Goal: Transaction & Acquisition: Purchase product/service

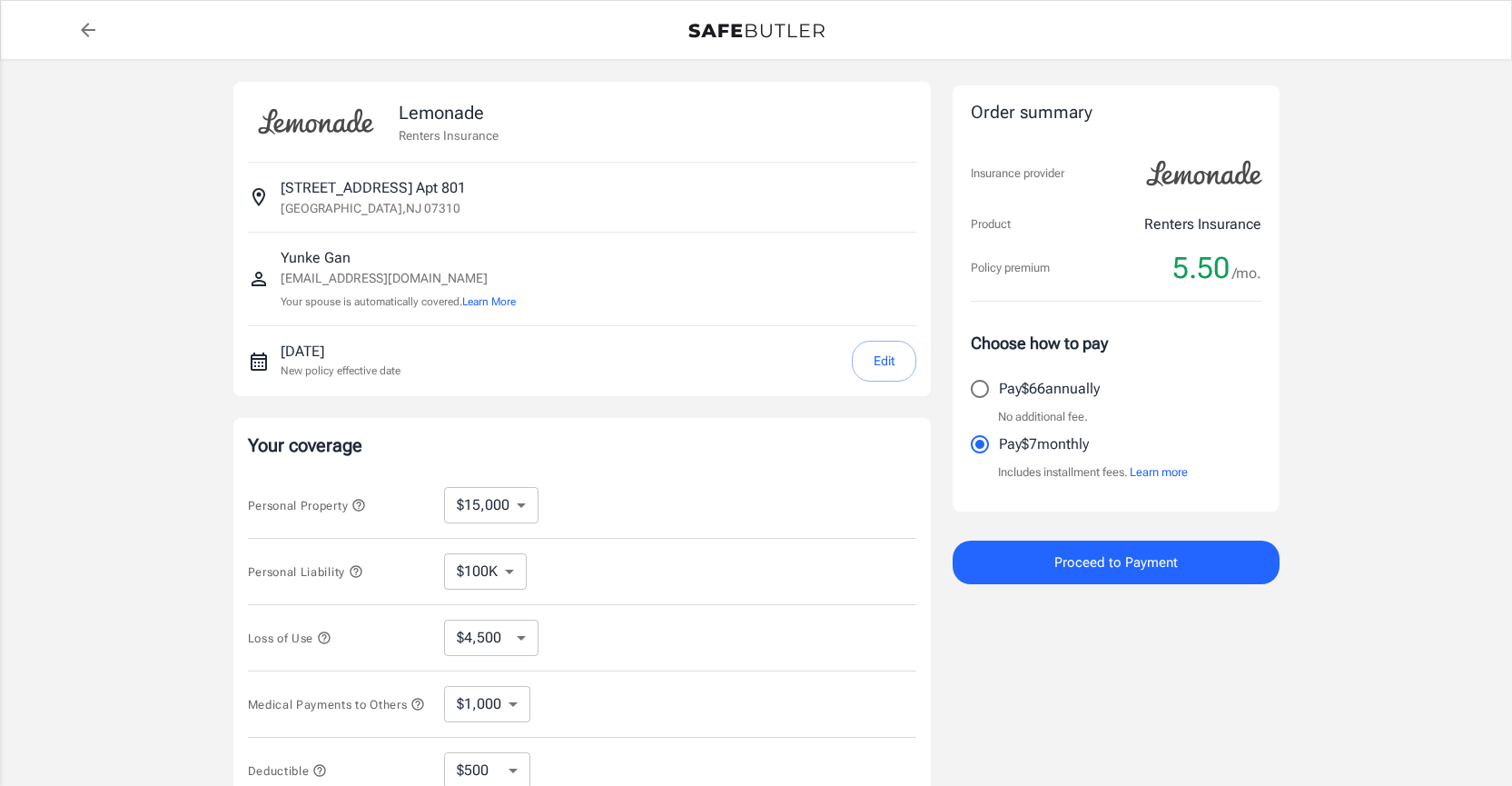
select select "15000"
select select "500"
drag, startPoint x: 307, startPoint y: 303, endPoint x: 484, endPoint y: 319, distance: 177.7
click at [484, 319] on div "Yunke Gan yg2631@columbia.edu Your spouse is automatically covered. Learn More" at bounding box center [582, 279] width 669 height 93
click at [628, 280] on div "Yunke Gan yg2631@columbia.edu Your spouse is automatically covered. Learn More" at bounding box center [582, 279] width 669 height 63
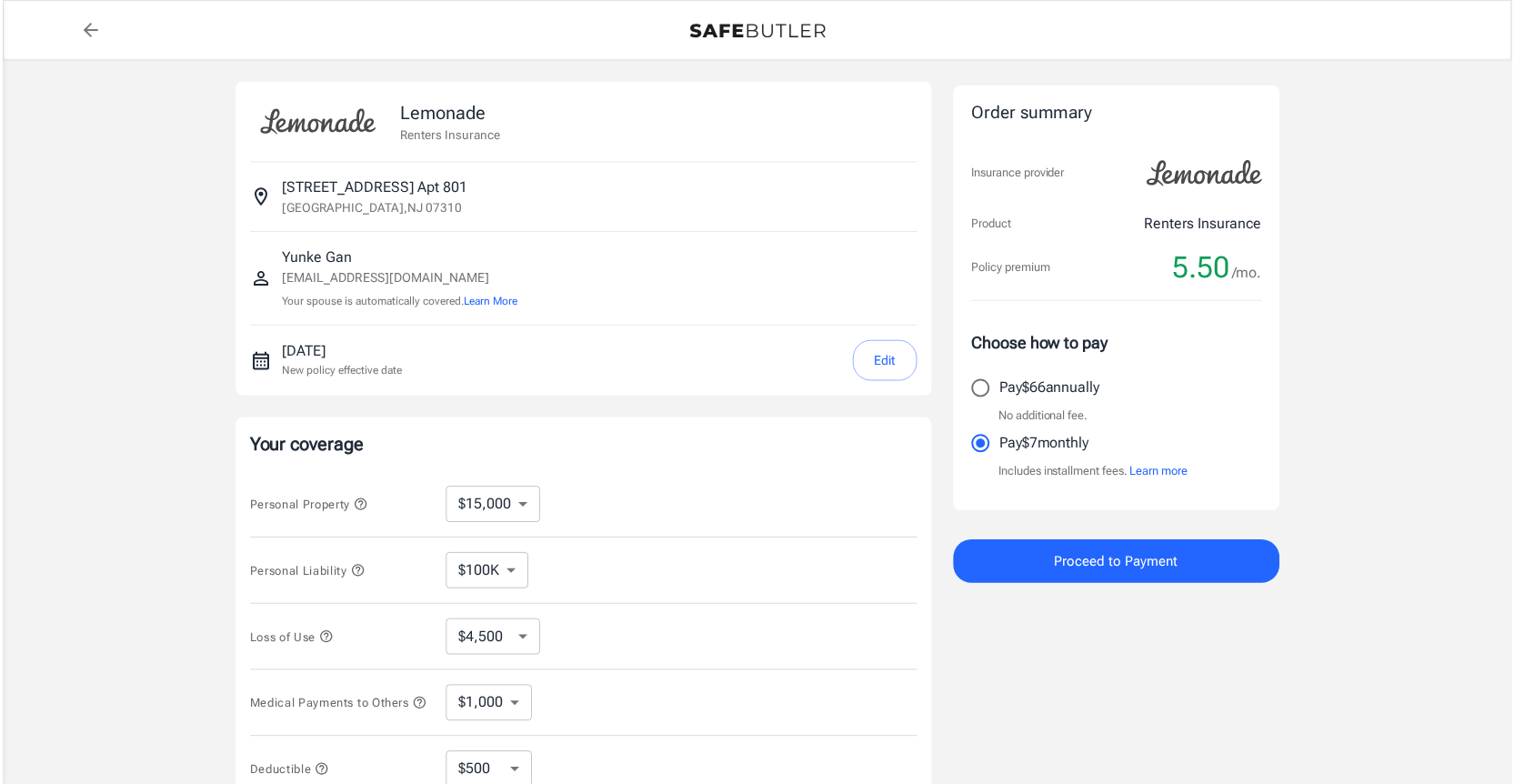
scroll to position [306, 0]
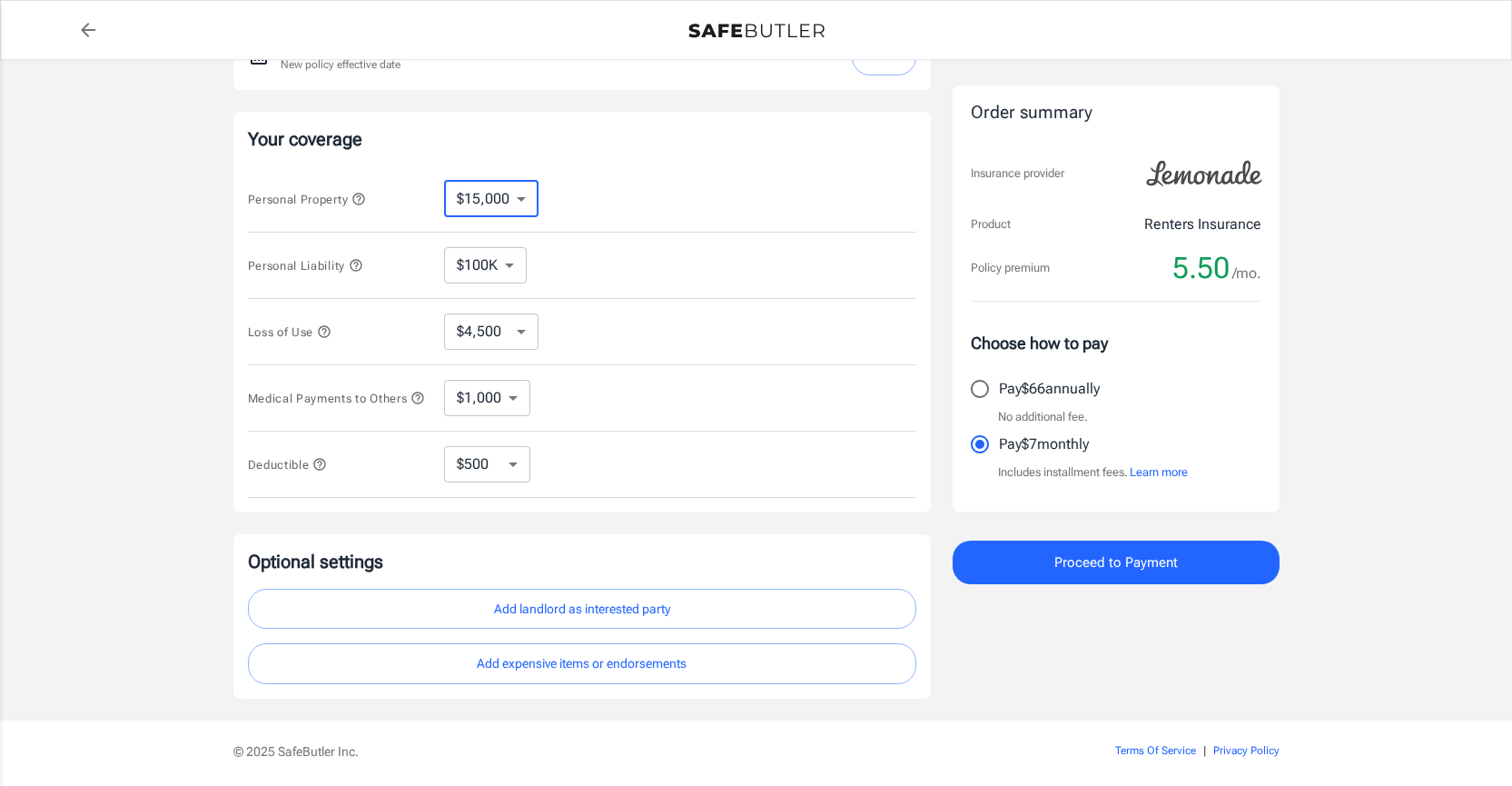
select select "10000"
select select "3000"
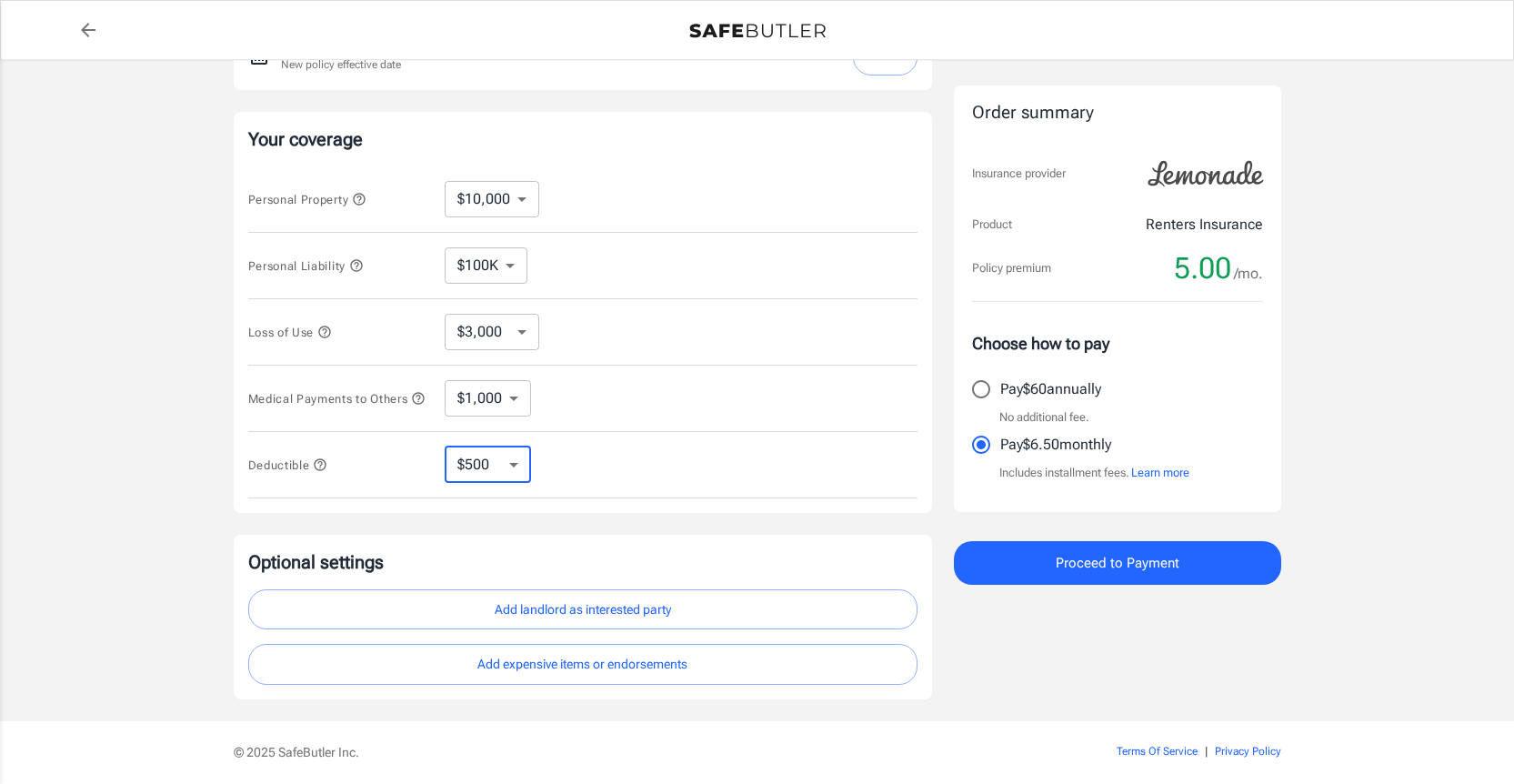
select select "2500"
select select "500"
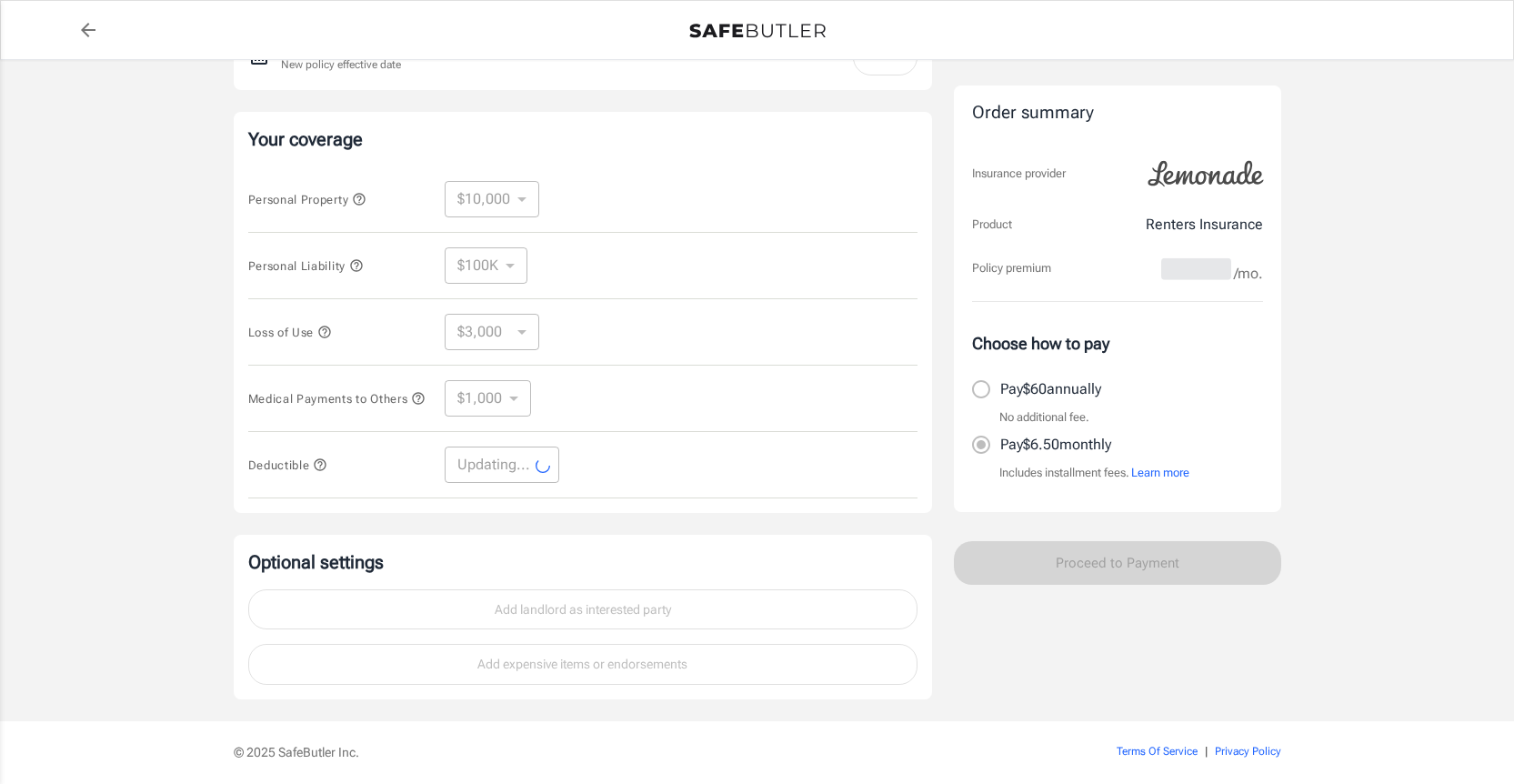
select select "500"
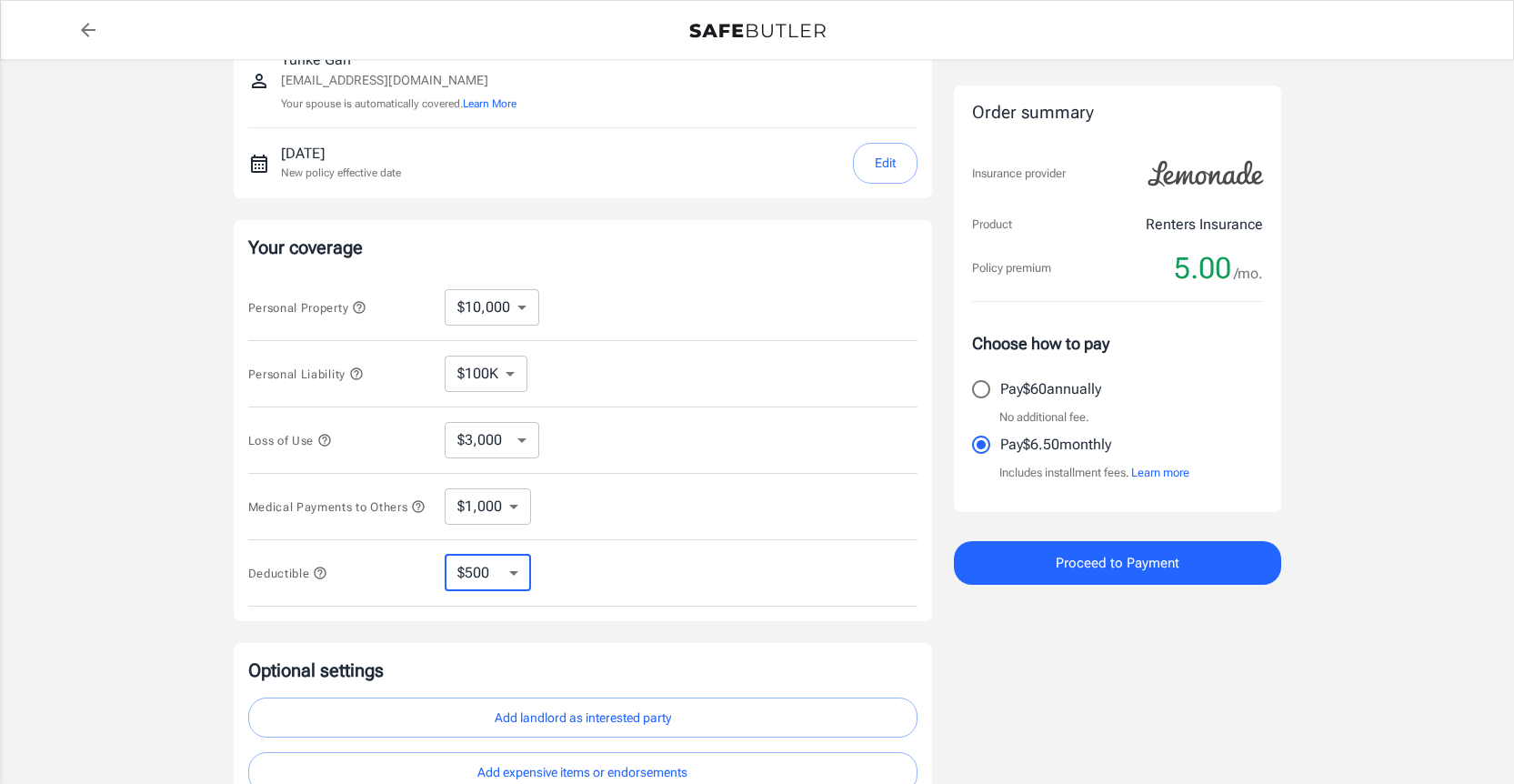
scroll to position [0, 0]
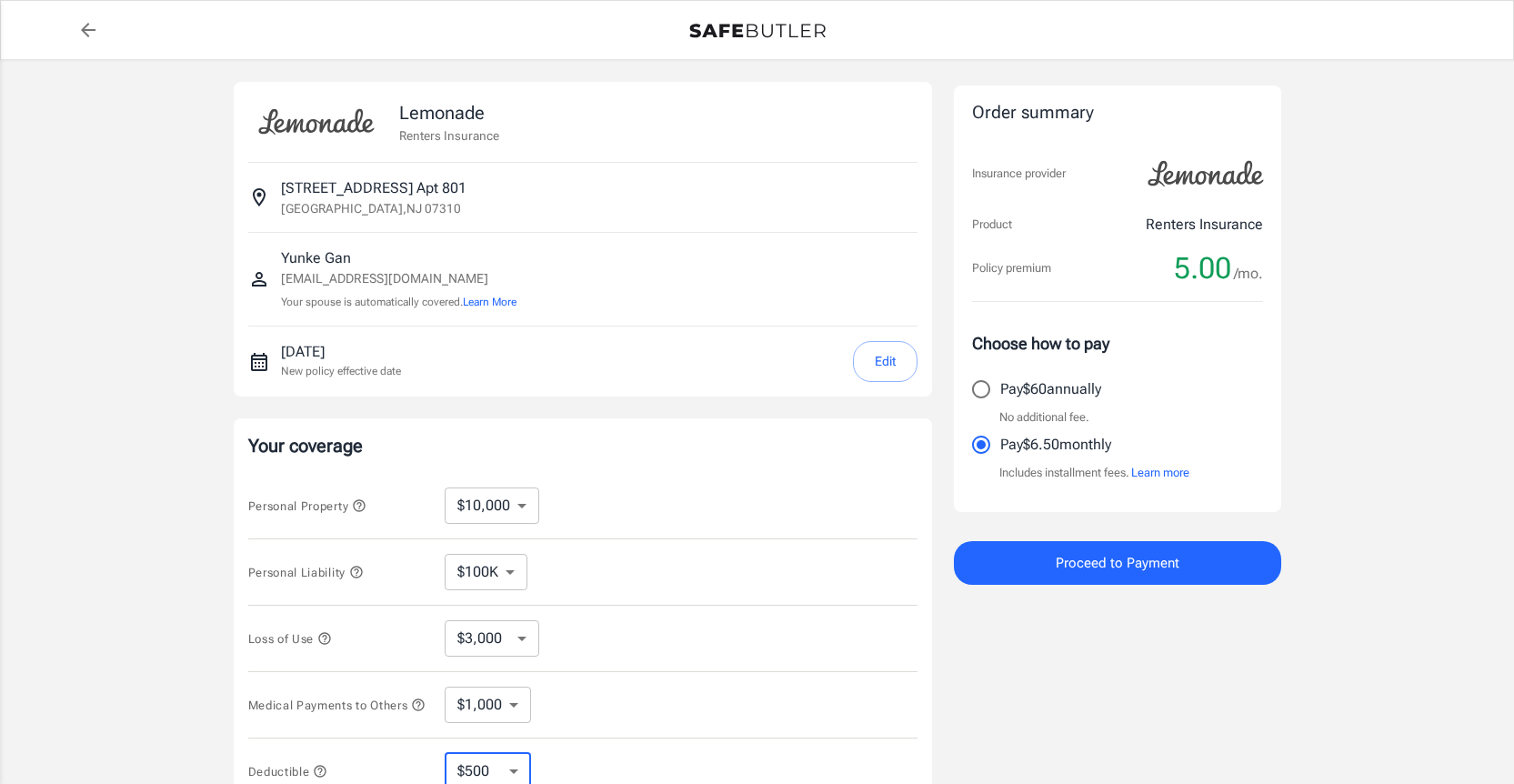
click at [74, 30] on link "back to quotes" at bounding box center [88, 30] width 36 height 36
select select "500"
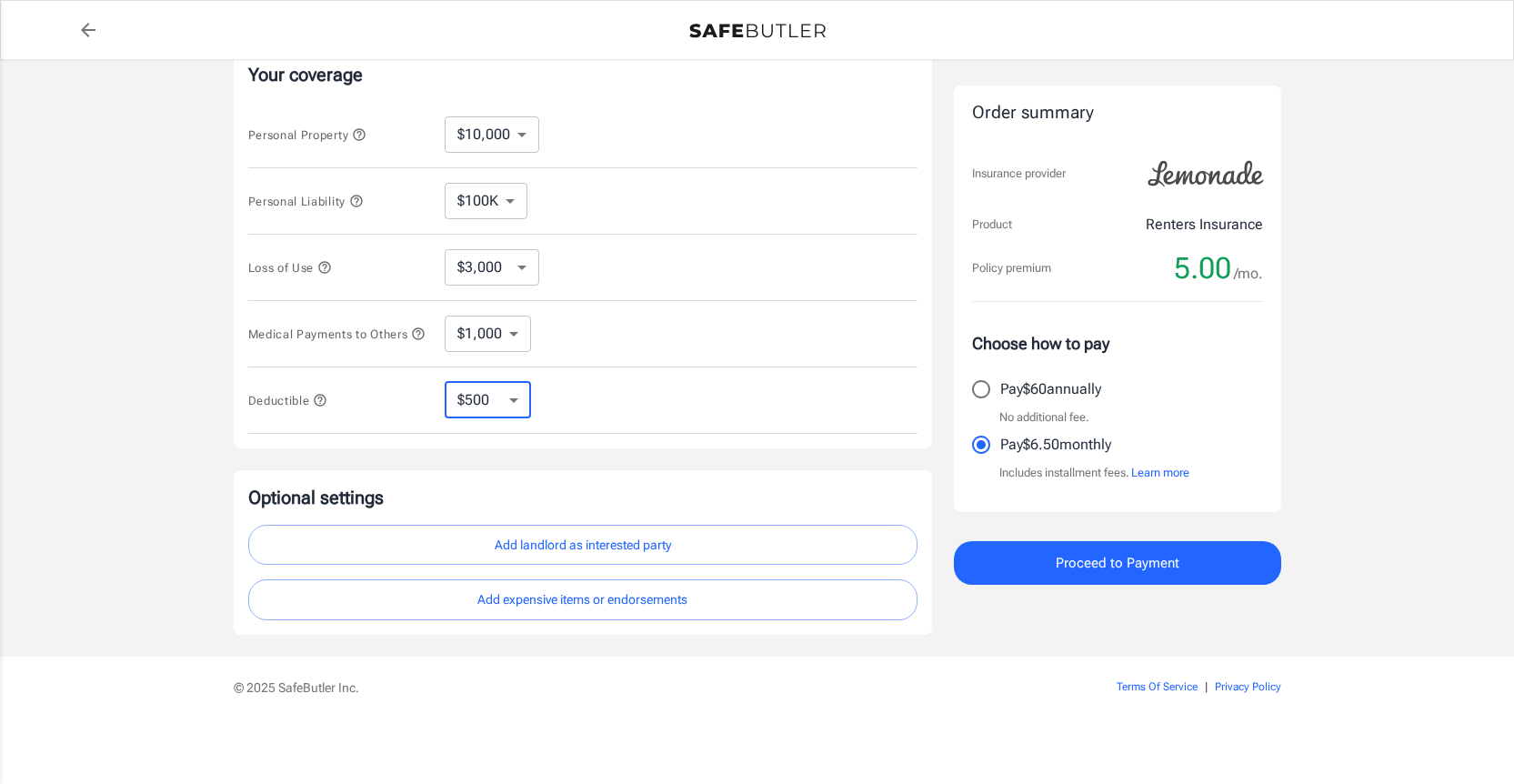
click at [1067, 563] on span "Proceed to Payment" at bounding box center [1117, 562] width 124 height 23
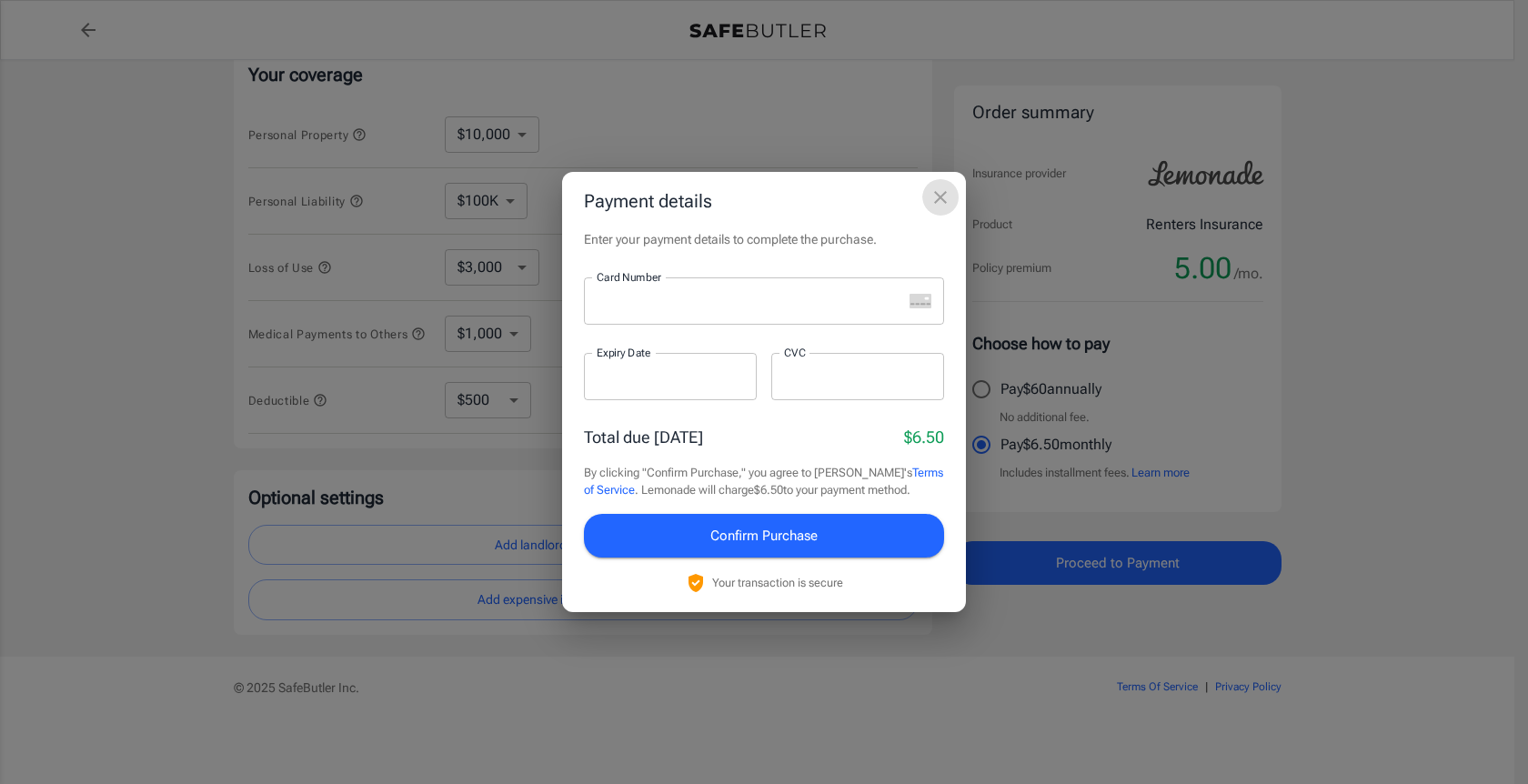
click at [944, 207] on icon "close" at bounding box center [940, 196] width 21 height 21
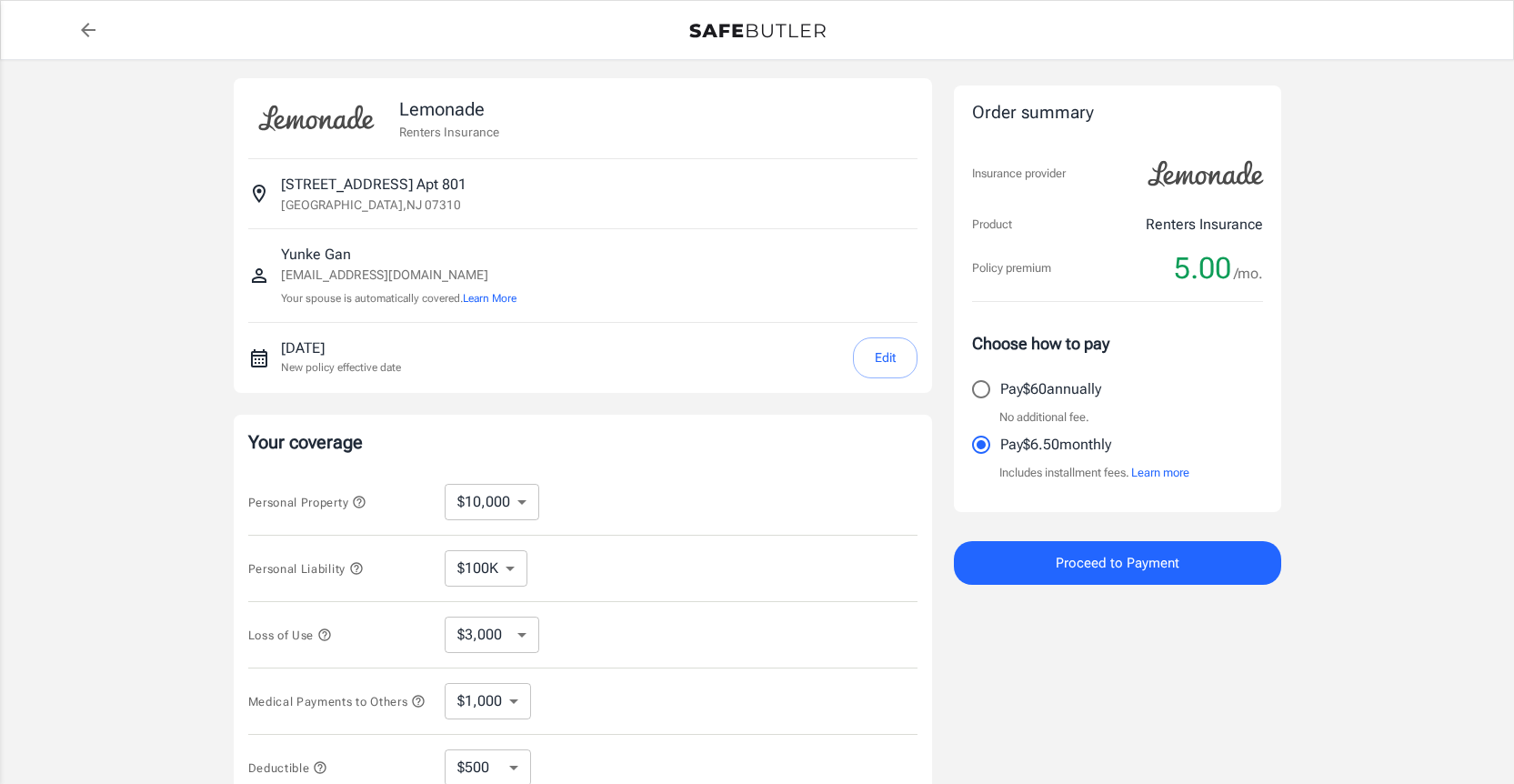
scroll to position [7, 0]
click at [1021, 390] on p "Pay $60 annually" at bounding box center [1050, 388] width 101 height 21
click at [1000, 390] on input "Pay $60 annually" at bounding box center [980, 388] width 38 height 38
radio input "true"
click at [1137, 551] on span "Proceed to Payment" at bounding box center [1117, 562] width 124 height 23
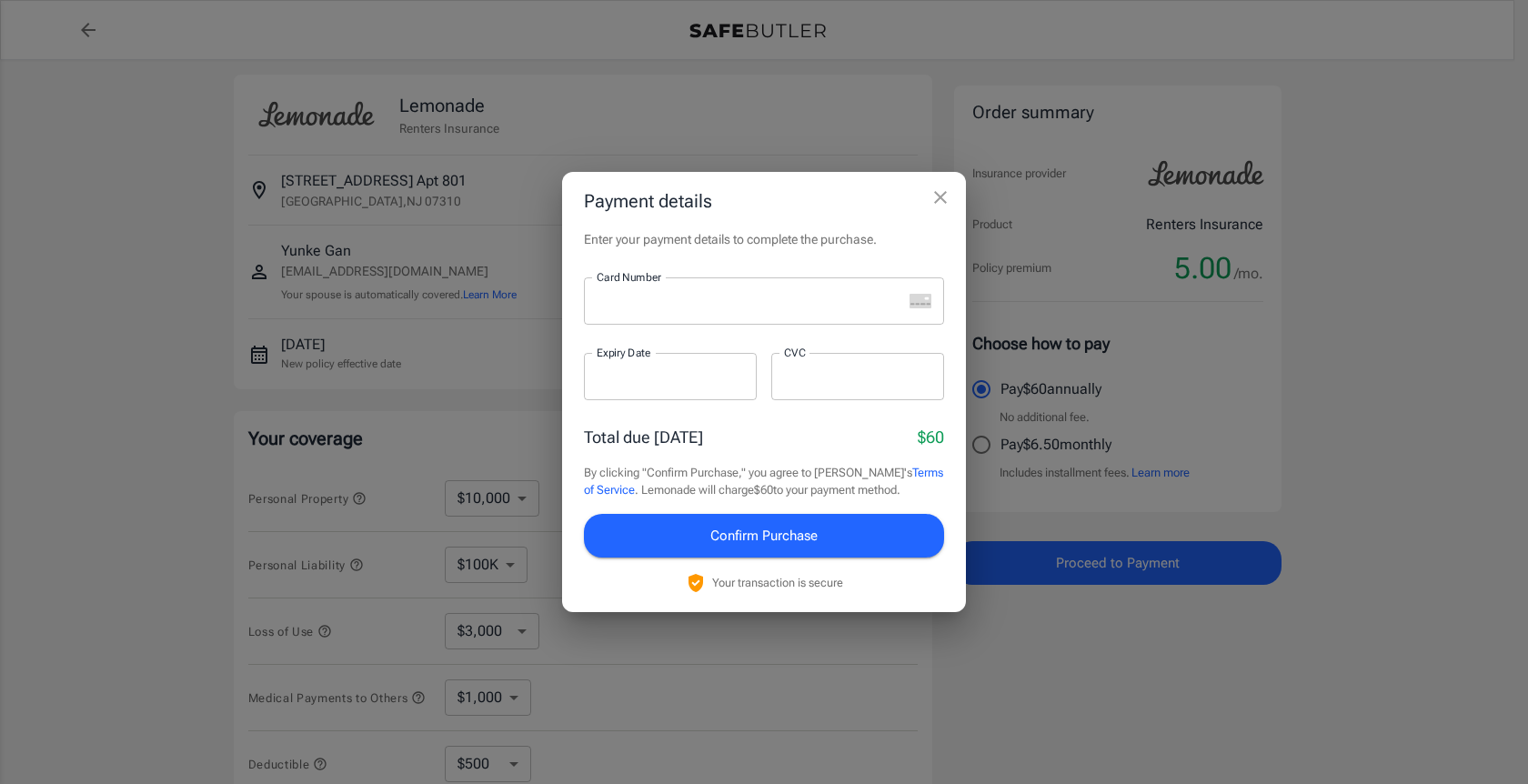
click at [950, 200] on icon "close" at bounding box center [940, 196] width 21 height 21
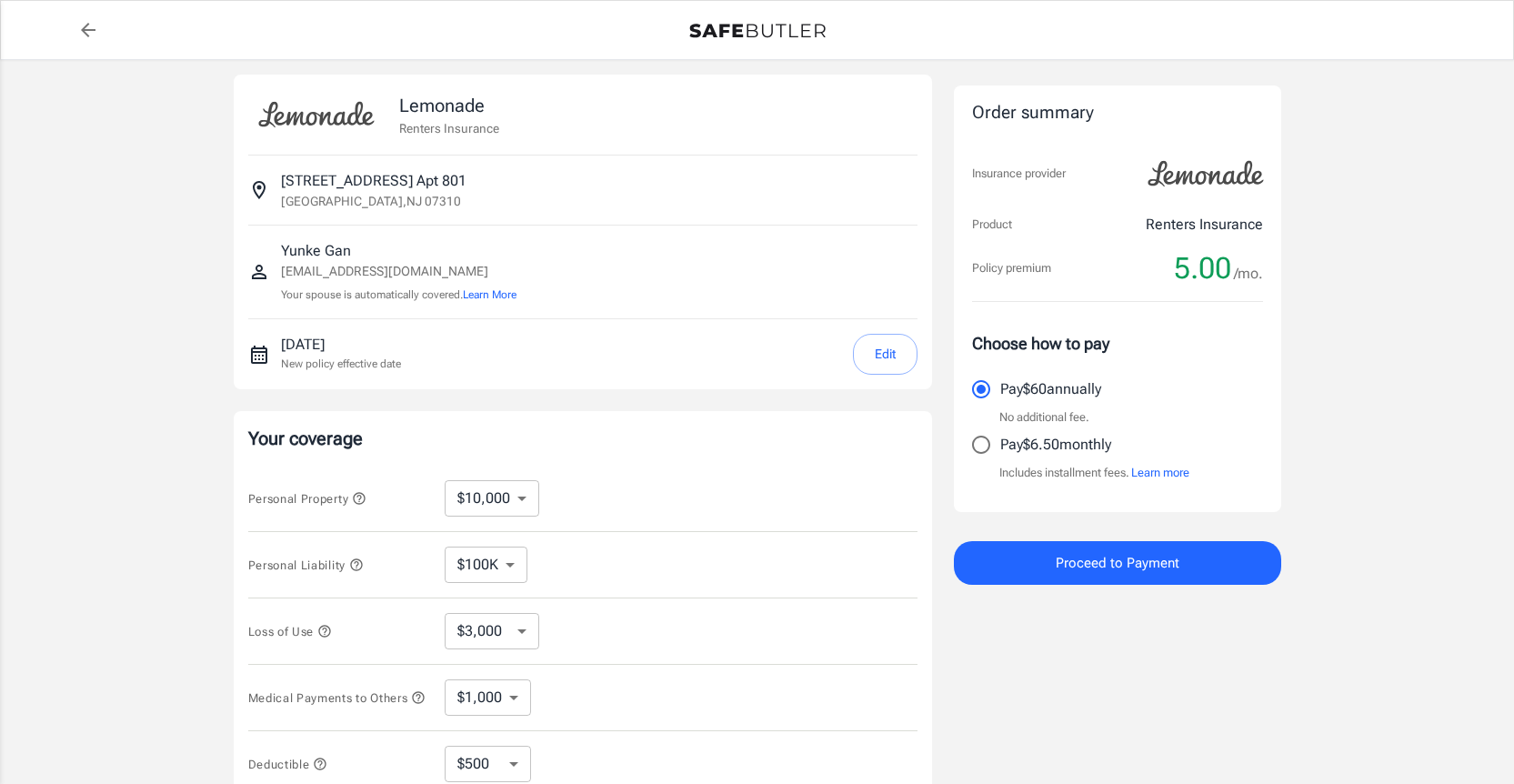
click at [1007, 440] on p "Pay $6.50 monthly" at bounding box center [1055, 444] width 111 height 21
click at [1000, 440] on input "Pay $6.50 monthly" at bounding box center [980, 444] width 38 height 38
radio input "true"
click at [1075, 564] on span "Proceed to Payment" at bounding box center [1117, 562] width 124 height 23
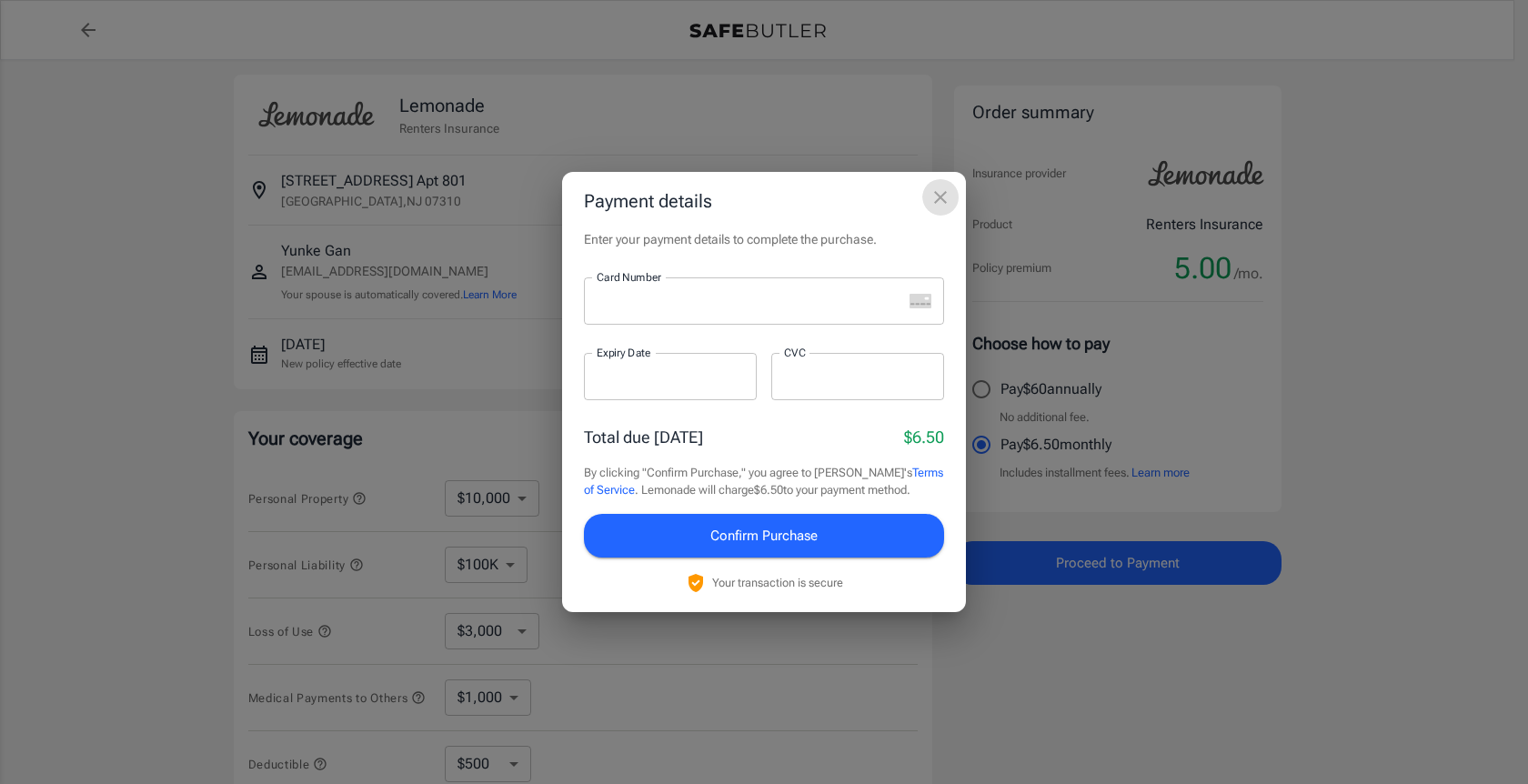
click at [939, 196] on icon "close" at bounding box center [941, 197] width 13 height 13
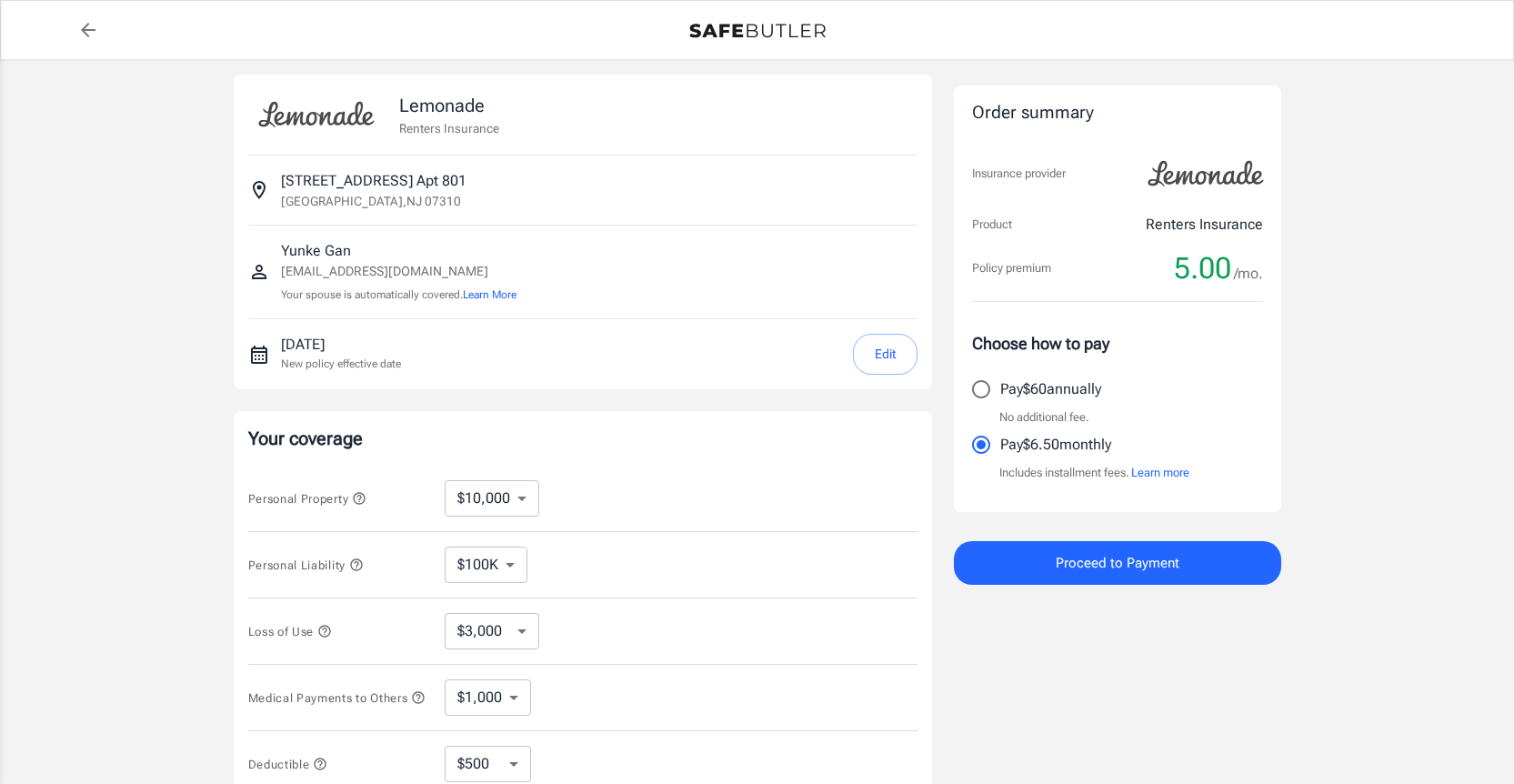
click at [75, 30] on link "back to quotes" at bounding box center [88, 30] width 36 height 36
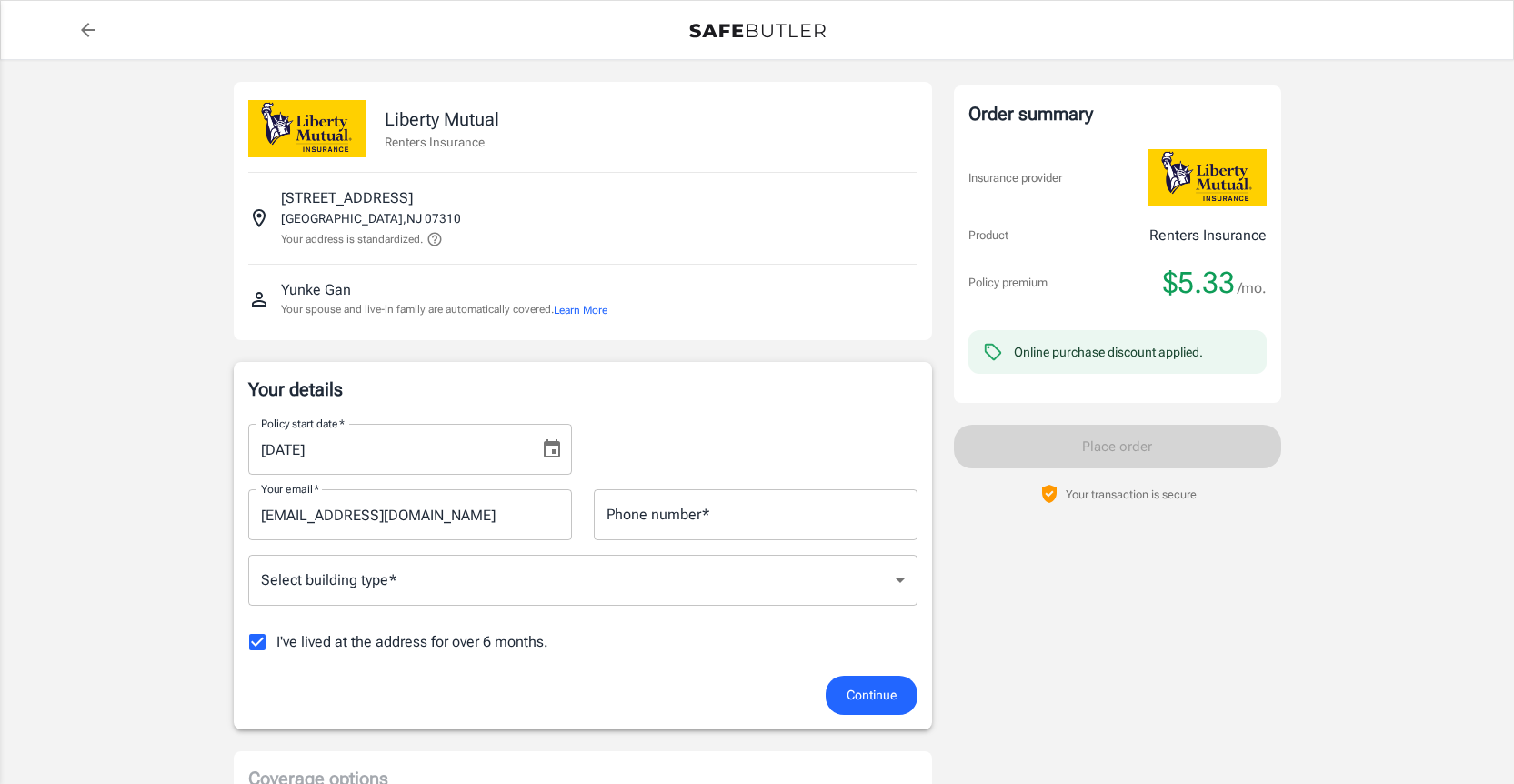
drag, startPoint x: 362, startPoint y: 308, endPoint x: 564, endPoint y: 330, distance: 203.2
click at [564, 329] on div "Yunke Gan Your spouse and live-in family are automatically covered. Learn More" at bounding box center [583, 298] width 669 height 68
click at [585, 309] on button "Learn More" at bounding box center [581, 310] width 54 height 17
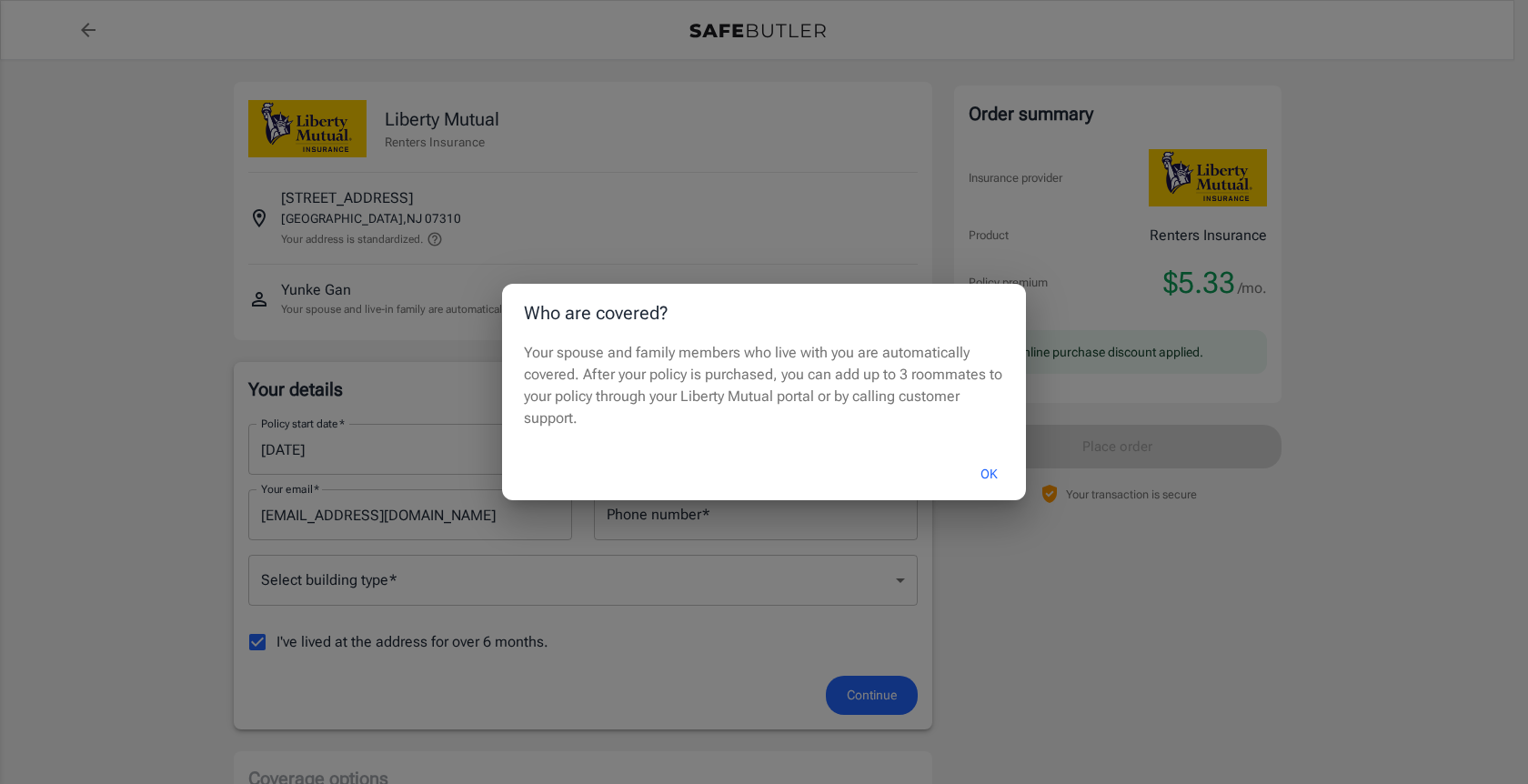
click at [612, 222] on div "Who are covered? Your spouse and family members who live with you are automatic…" at bounding box center [764, 392] width 1528 height 784
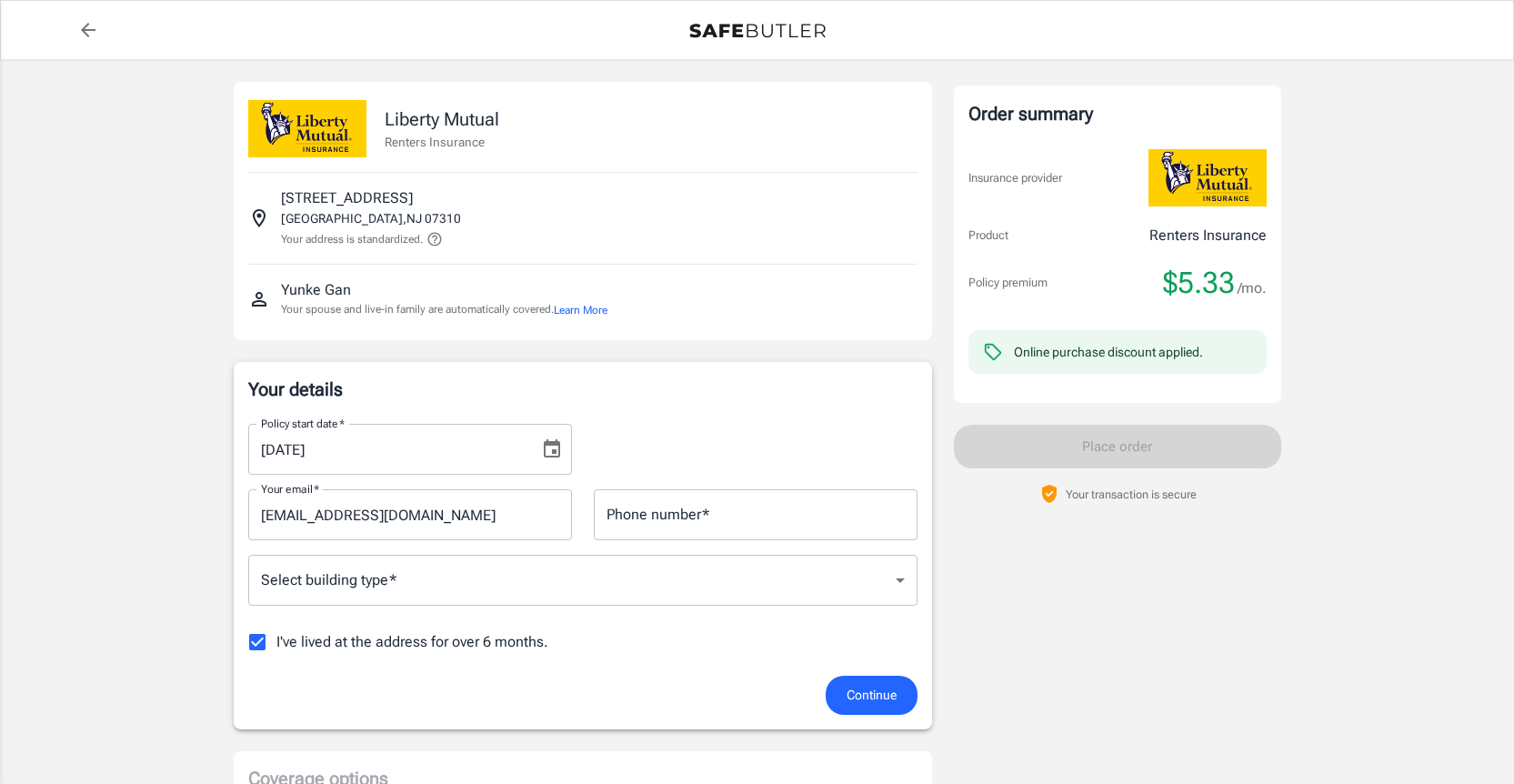
click at [95, 35] on icon "back to quotes" at bounding box center [88, 30] width 21 height 21
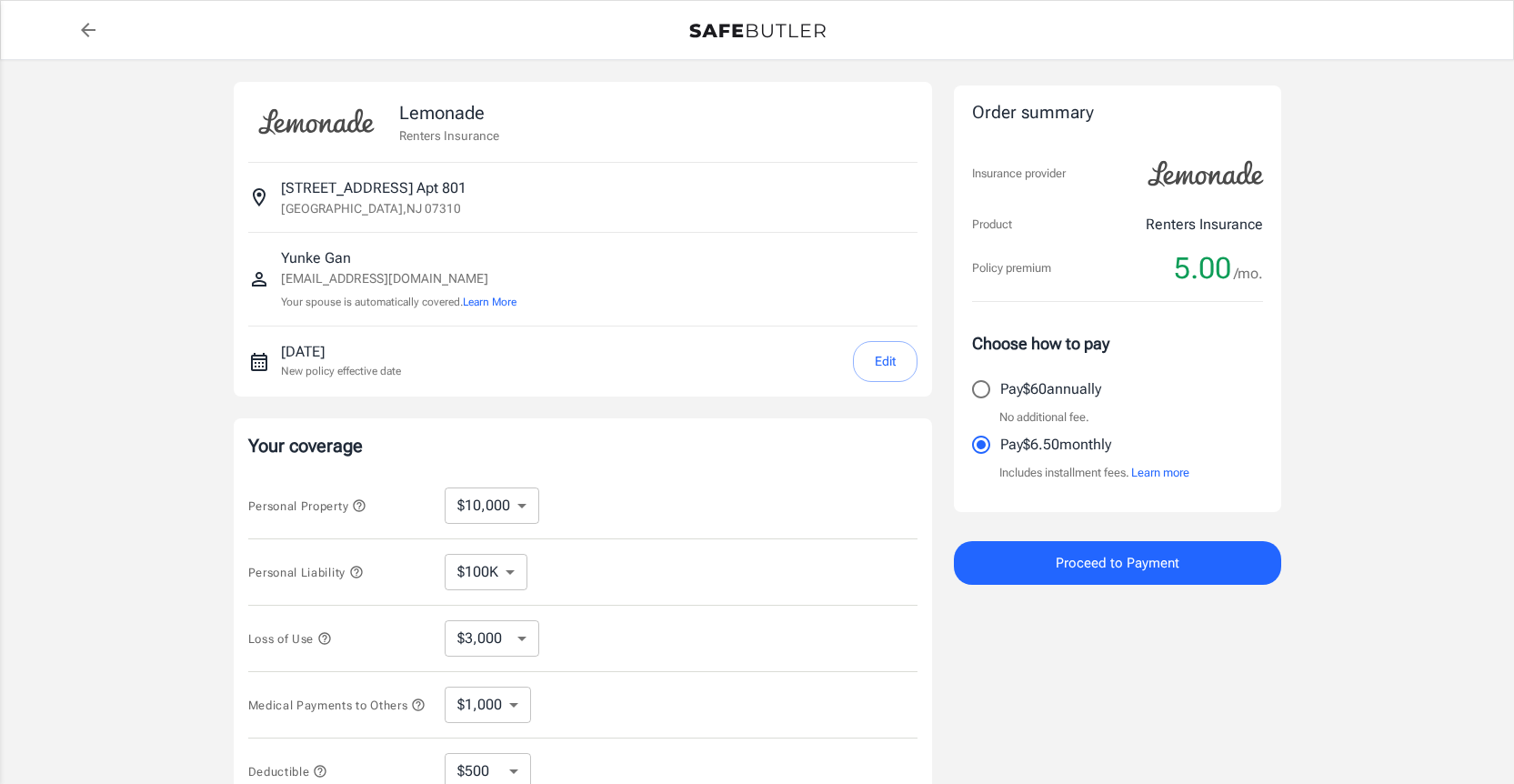
select select "500"
click at [489, 301] on button "Learn More" at bounding box center [490, 302] width 54 height 17
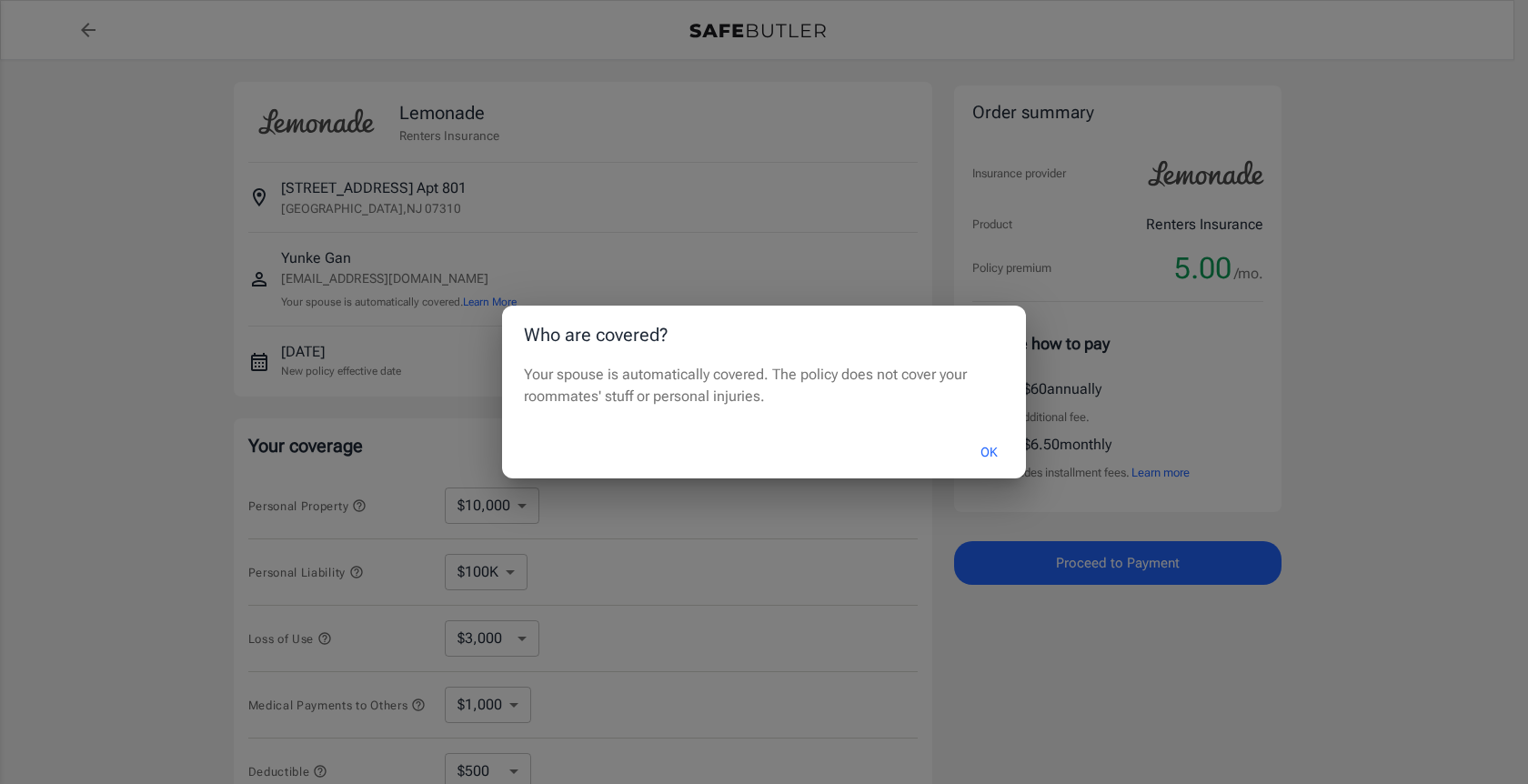
click at [576, 233] on div "Who are covered? Your spouse is automatically covered. The policy does not cove…" at bounding box center [764, 392] width 1528 height 784
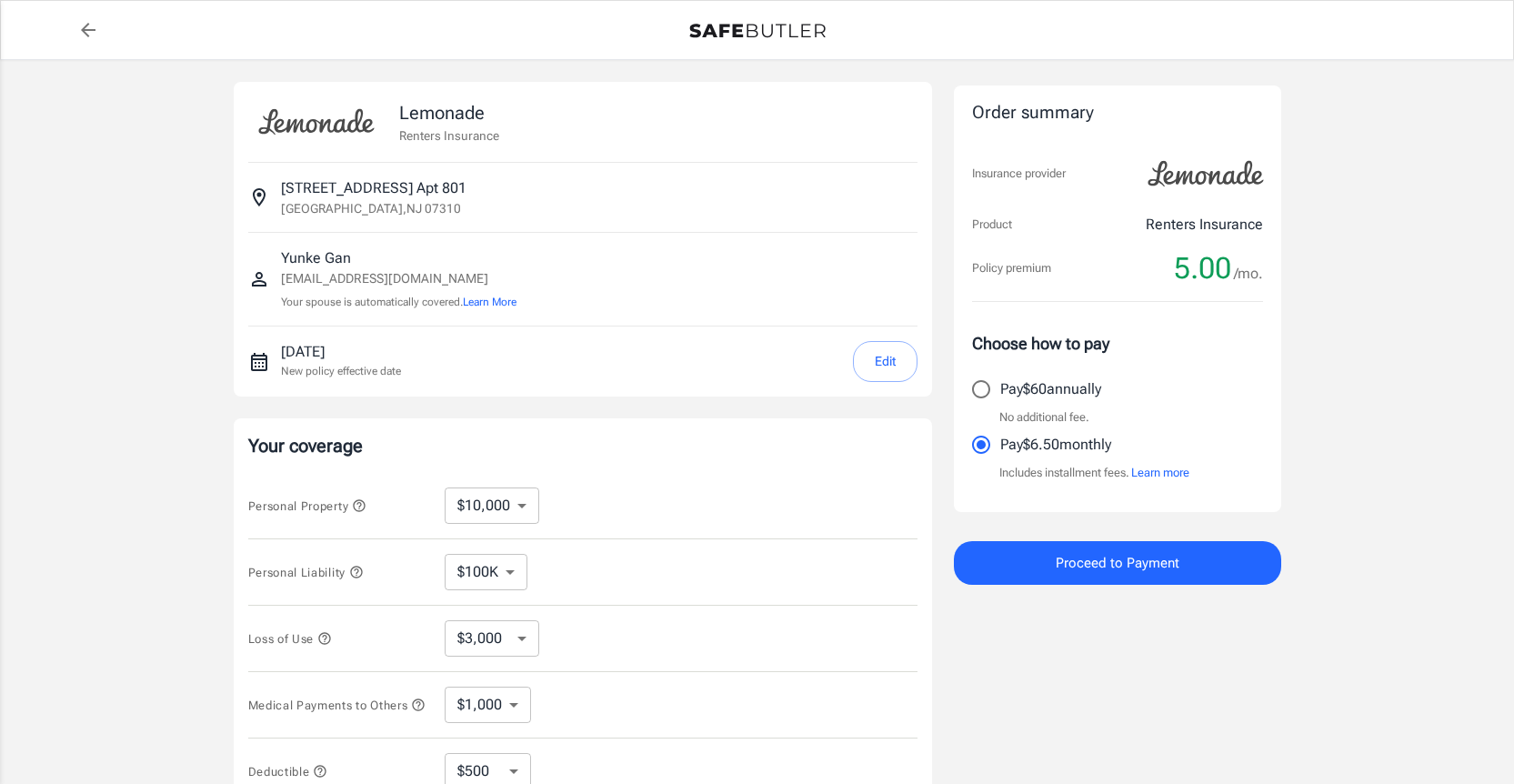
click at [91, 20] on icon "back to quotes" at bounding box center [88, 30] width 21 height 21
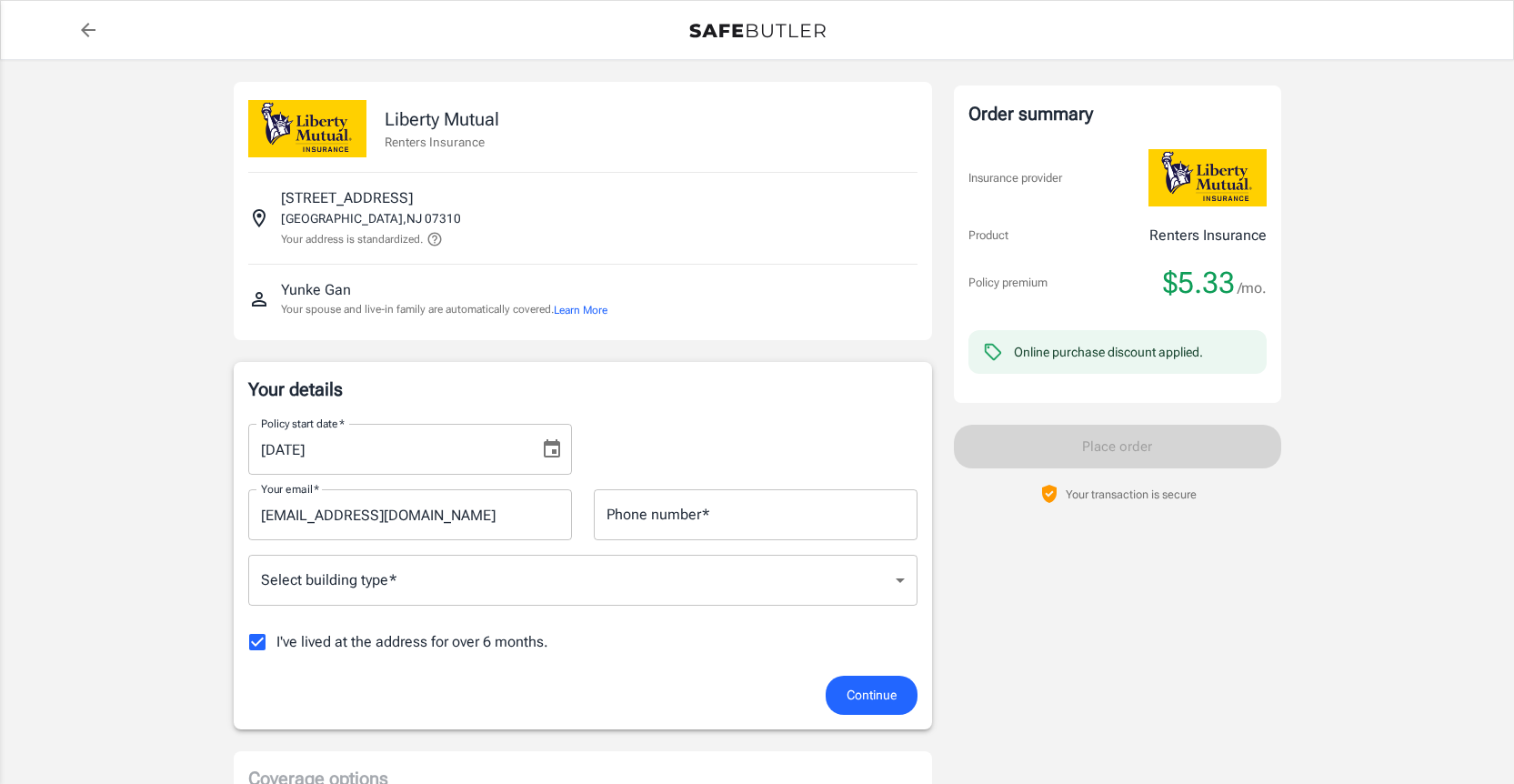
click at [586, 310] on button "Learn More" at bounding box center [581, 310] width 54 height 17
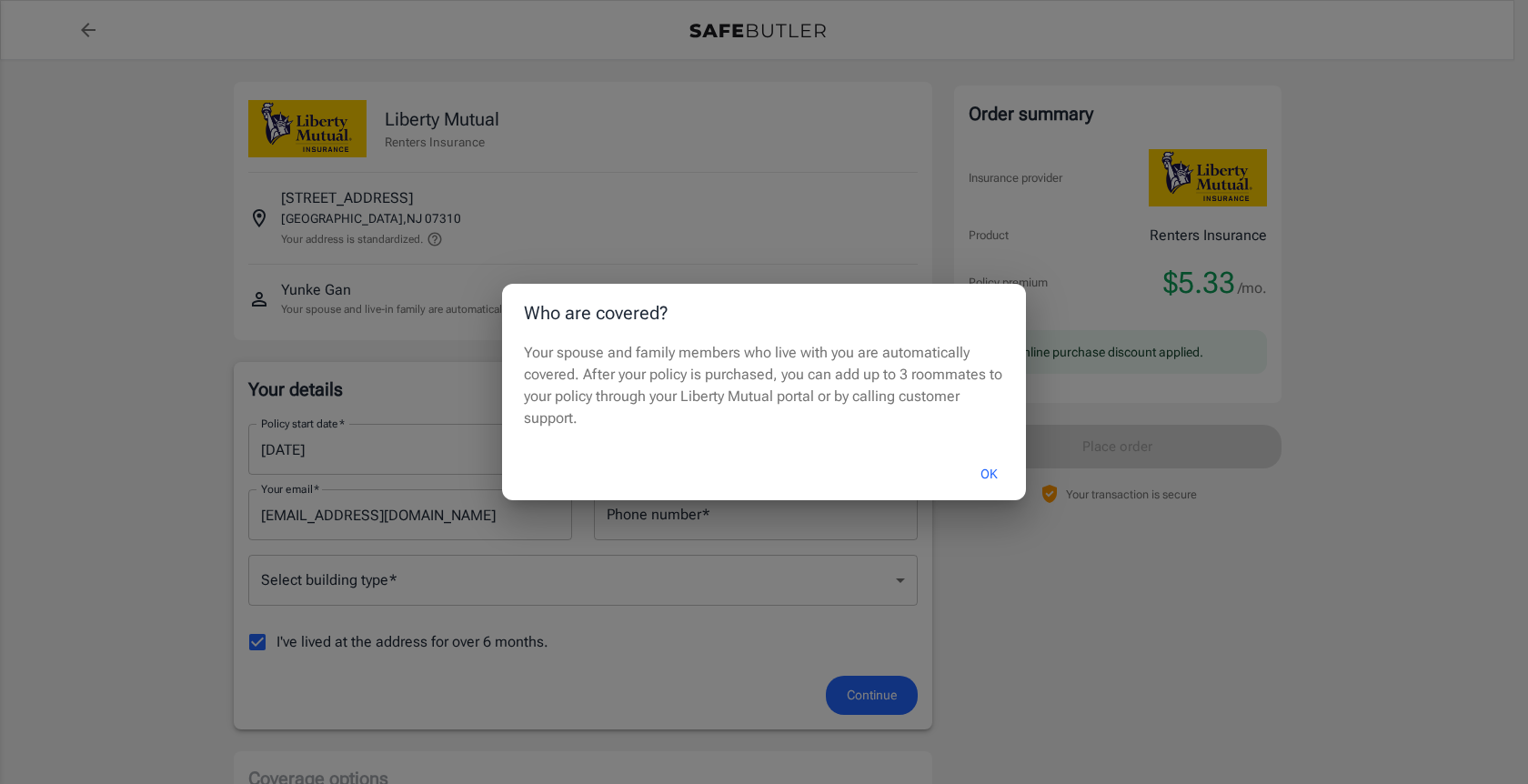
click at [985, 468] on button "OK" at bounding box center [989, 474] width 59 height 39
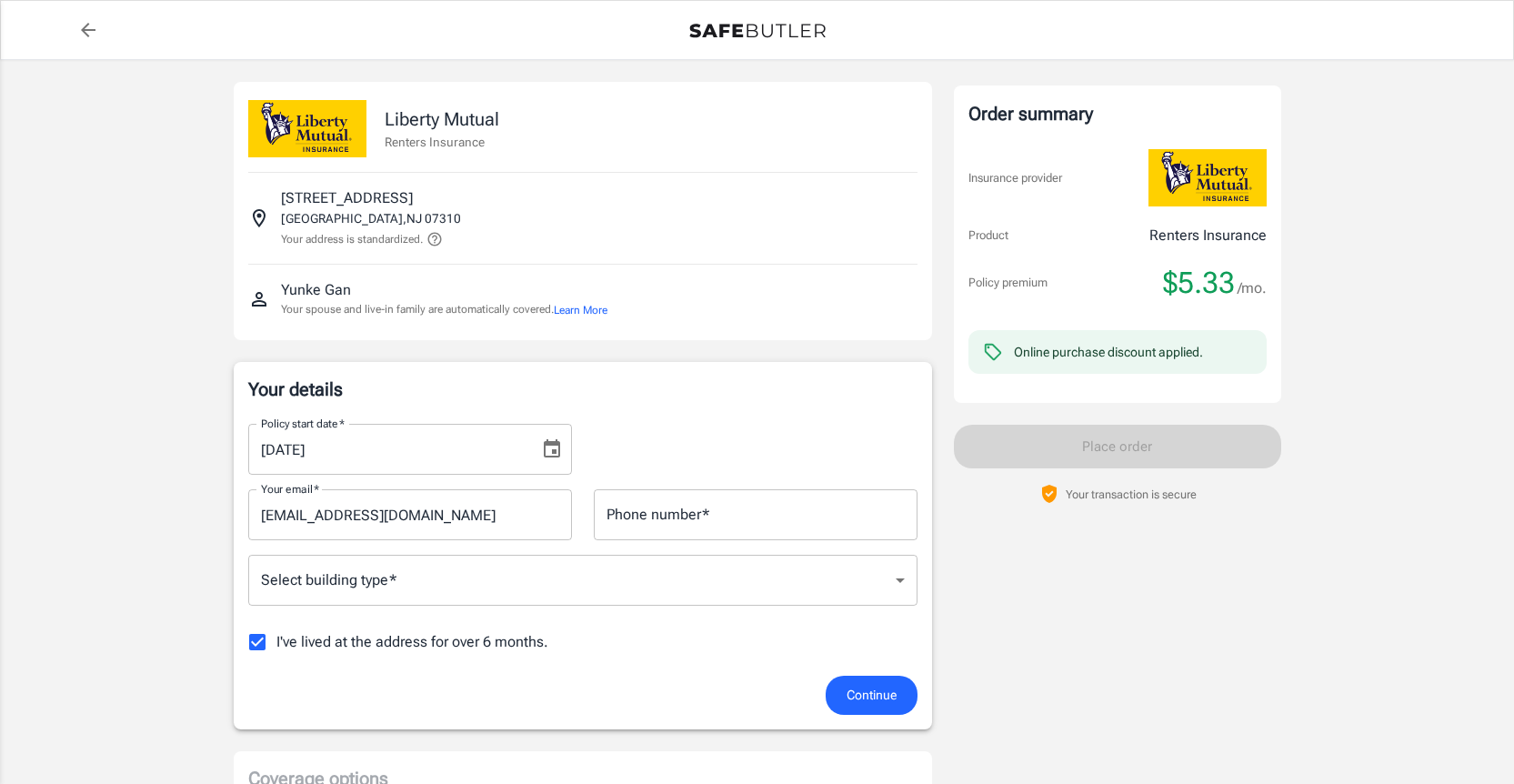
scroll to position [26, 0]
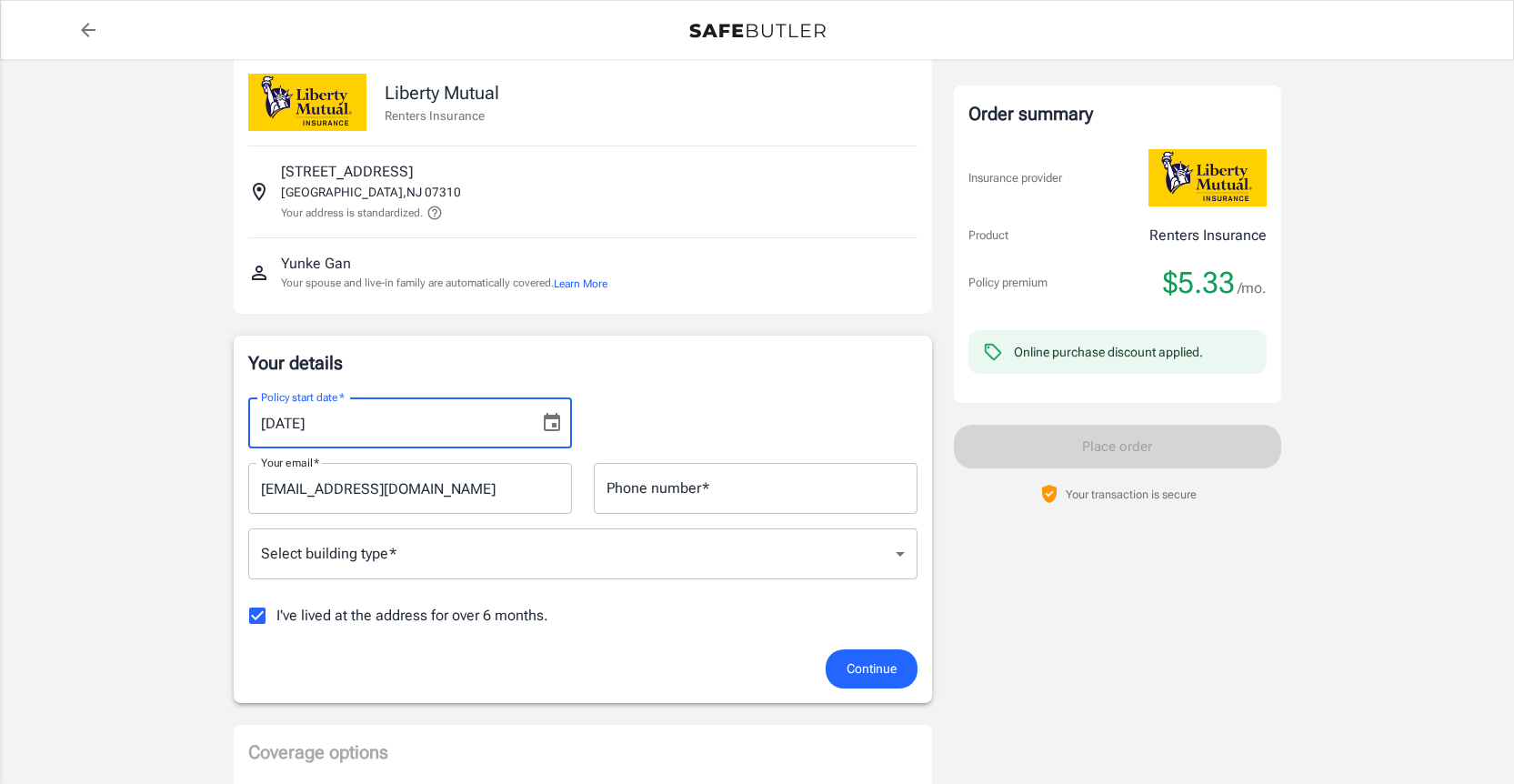
click at [468, 407] on input "[DATE]" at bounding box center [387, 423] width 278 height 51
click at [560, 425] on icon "Choose date, selected date is Sep 6, 2025" at bounding box center [551, 422] width 21 height 21
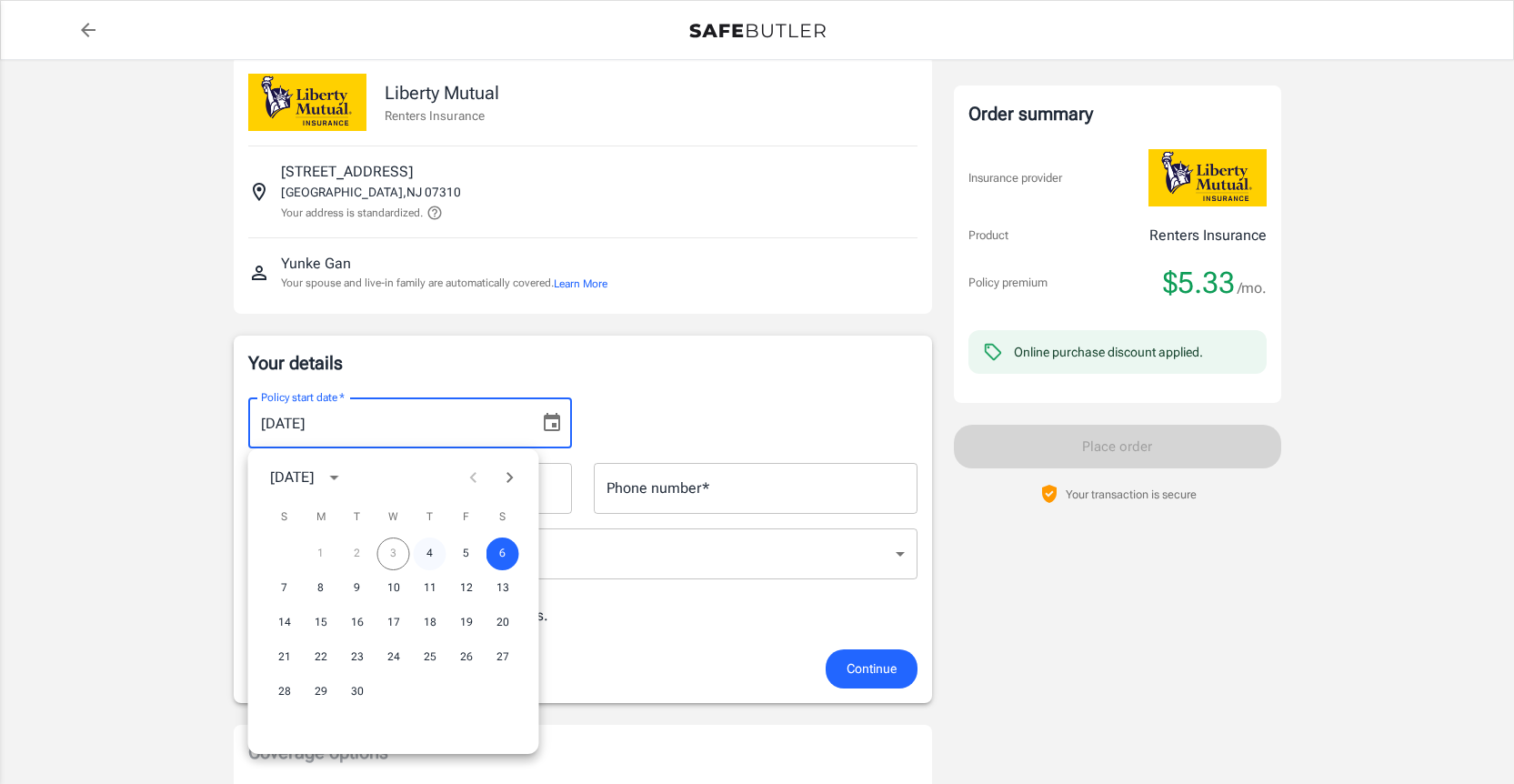
click at [437, 552] on button "4" at bounding box center [429, 553] width 33 height 33
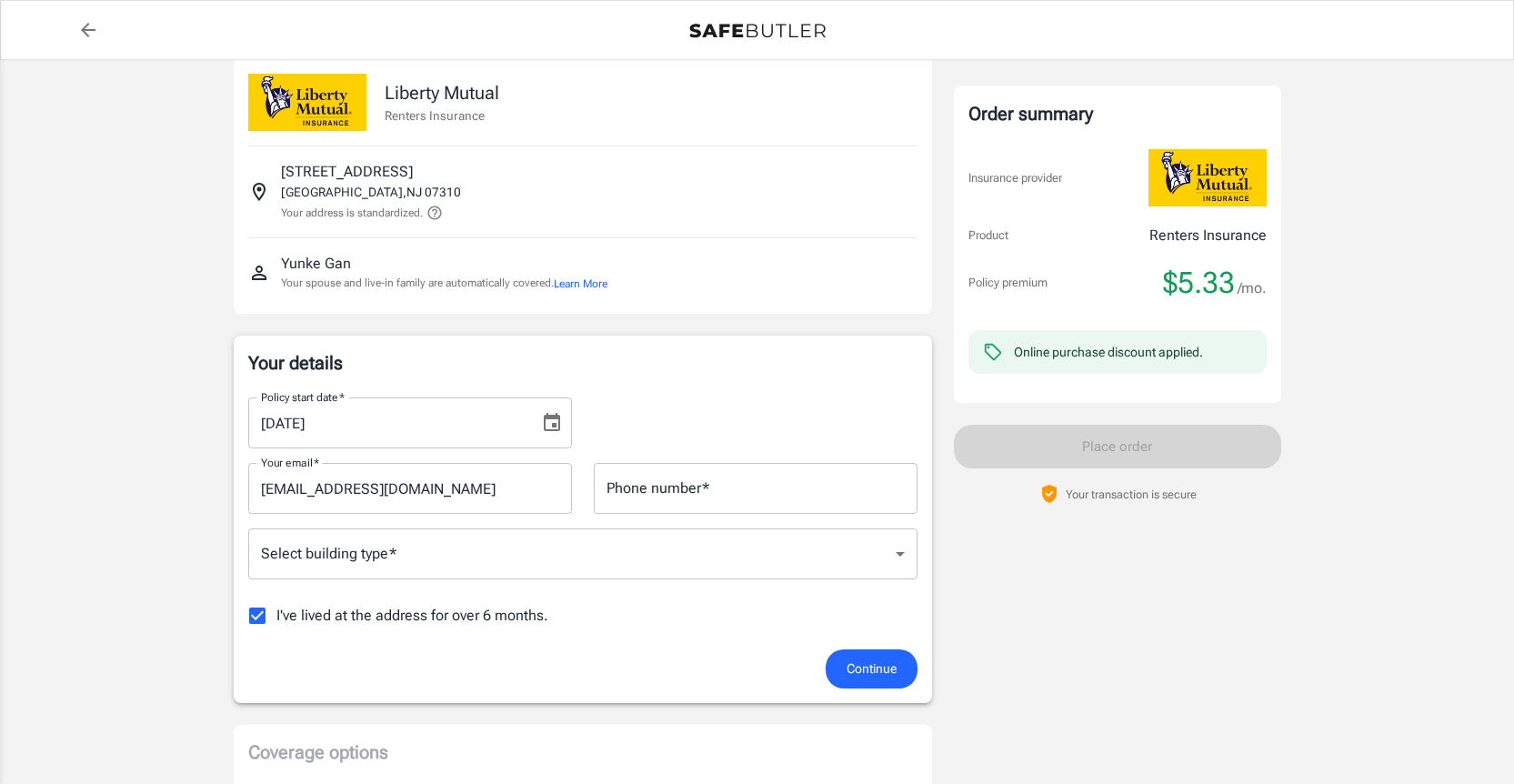
type input "[DATE]"
click at [751, 367] on p "Your details" at bounding box center [583, 362] width 669 height 25
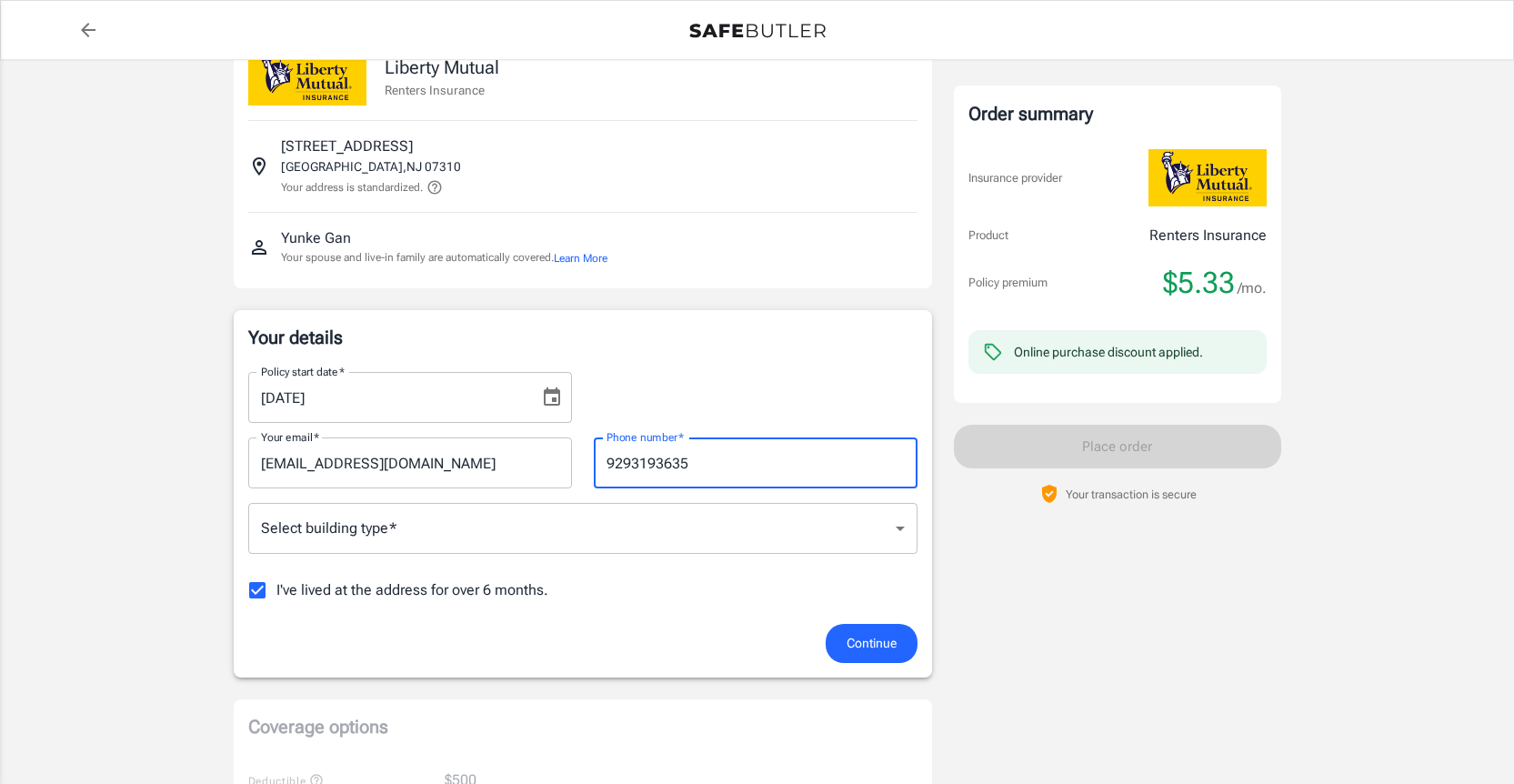
type input "9293193635"
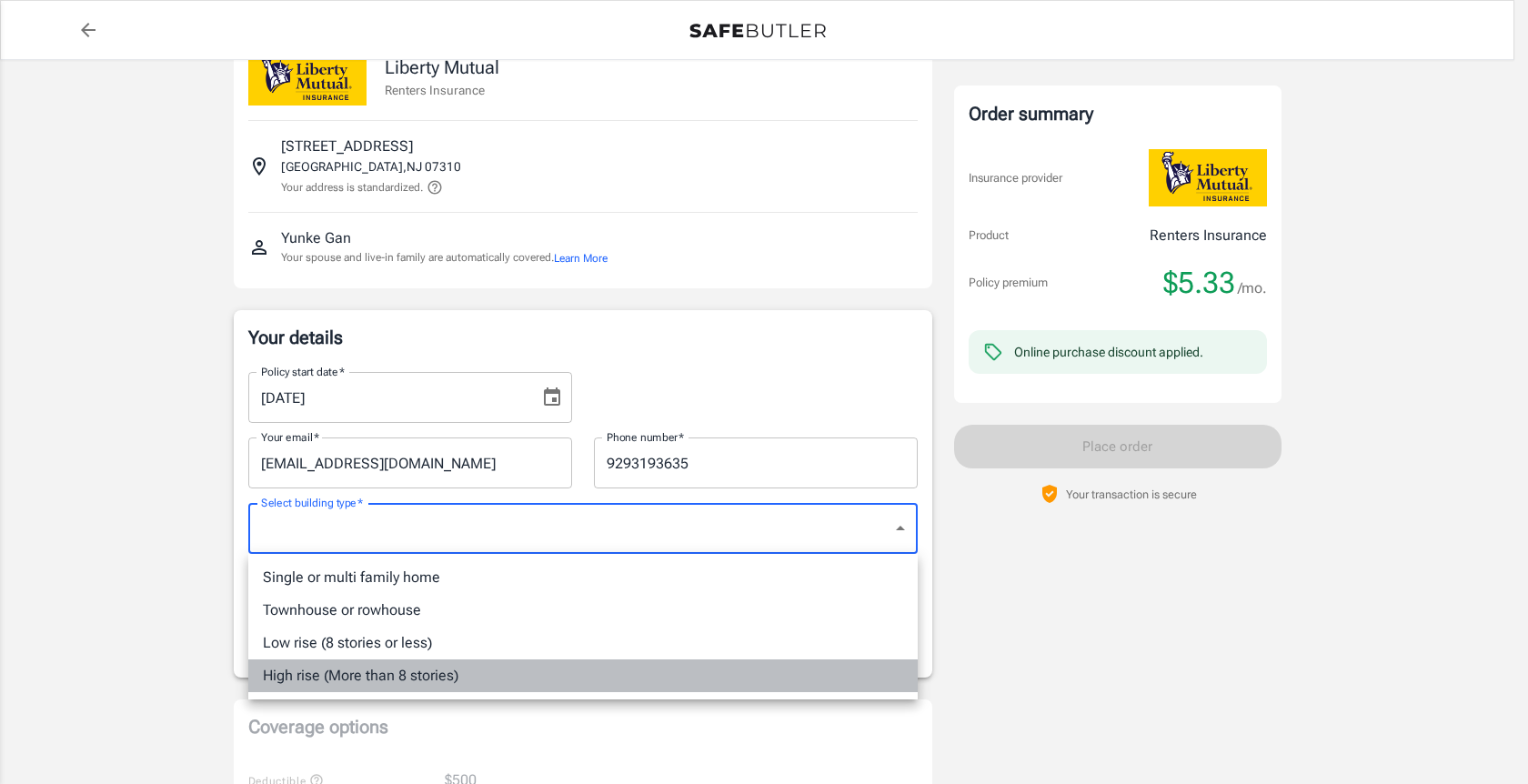
click at [400, 675] on li "High rise (More than 8 stories)" at bounding box center [583, 675] width 670 height 33
type input "highrise"
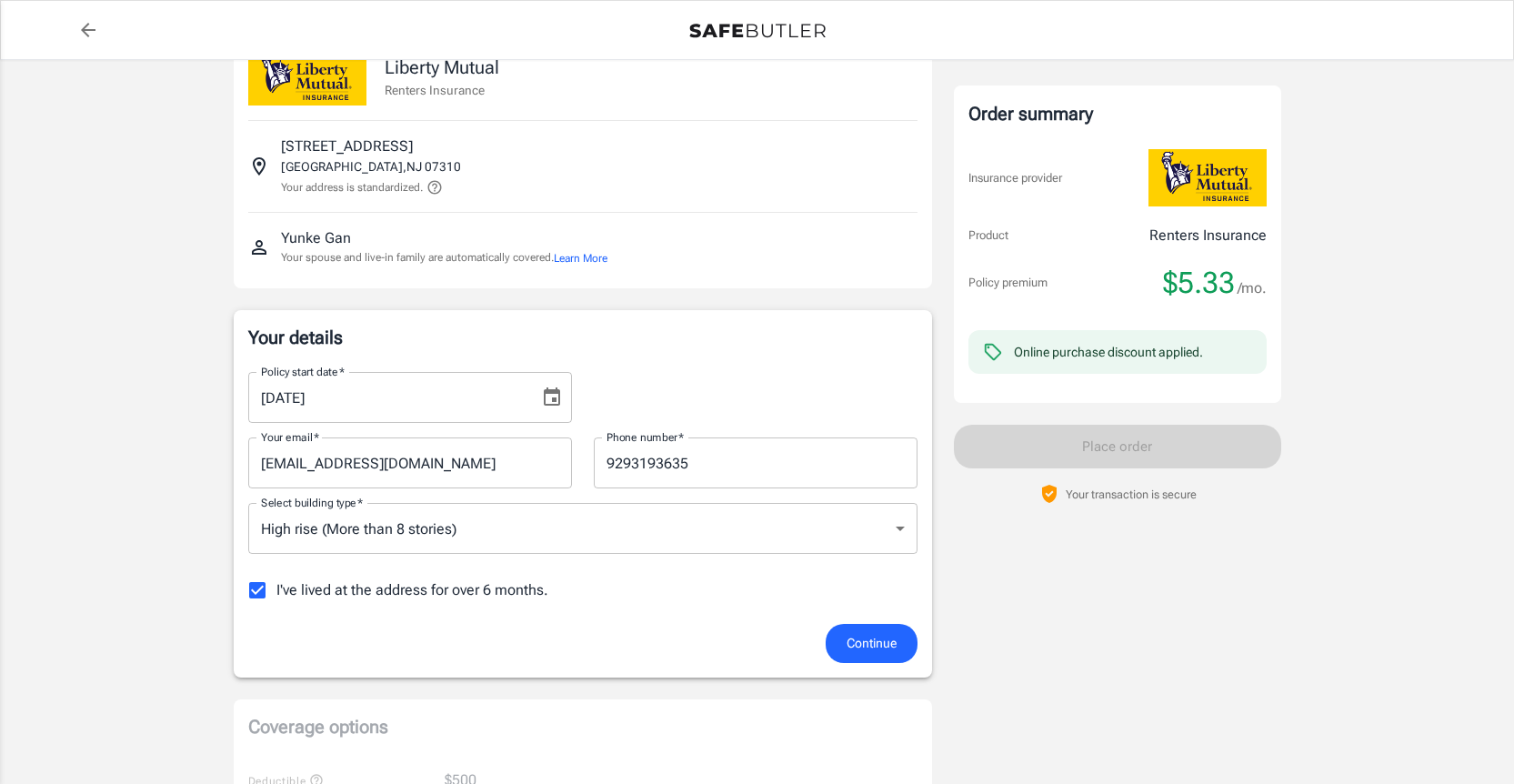
scroll to position [161, 0]
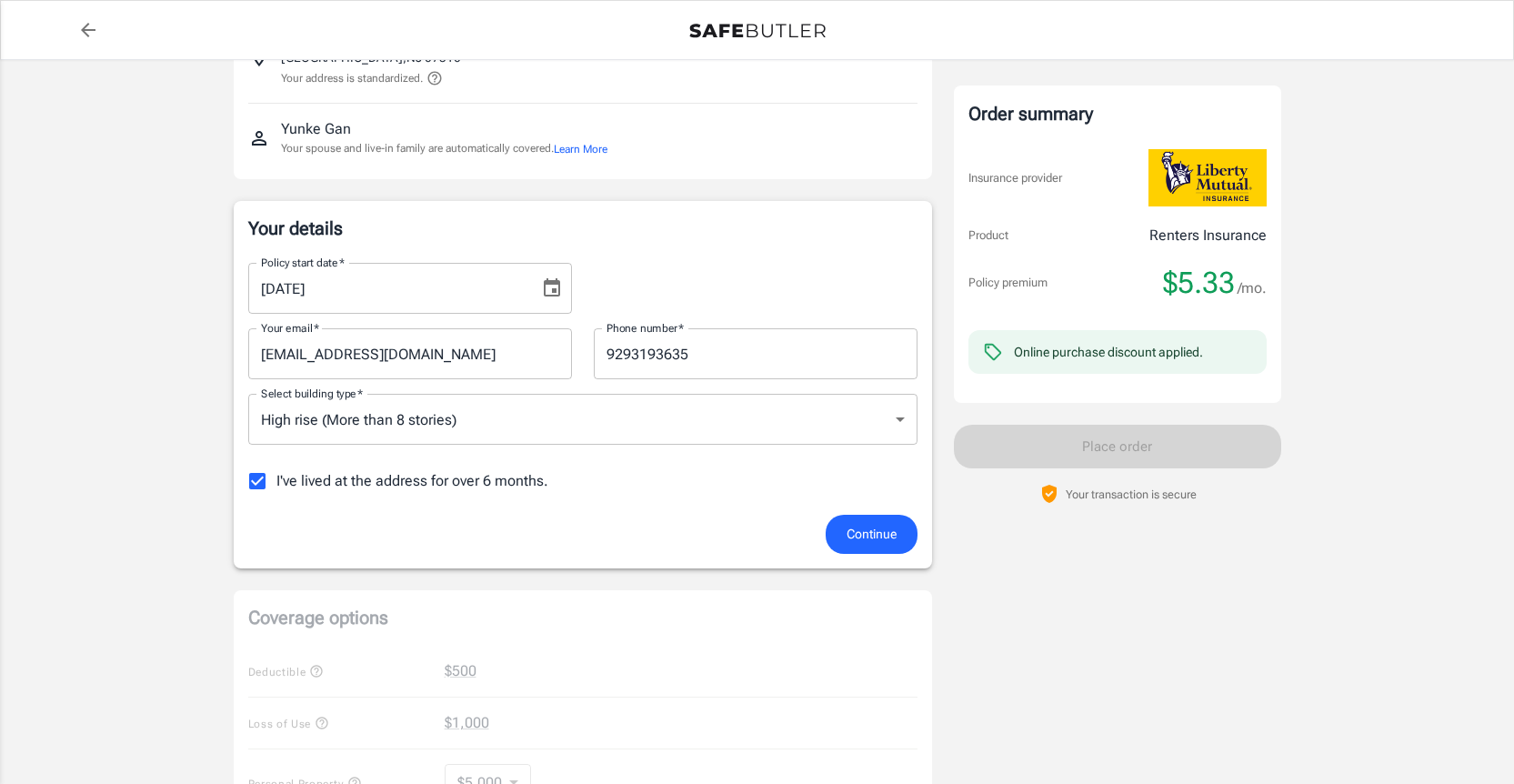
click at [876, 543] on span "Continue" at bounding box center [872, 534] width 50 height 22
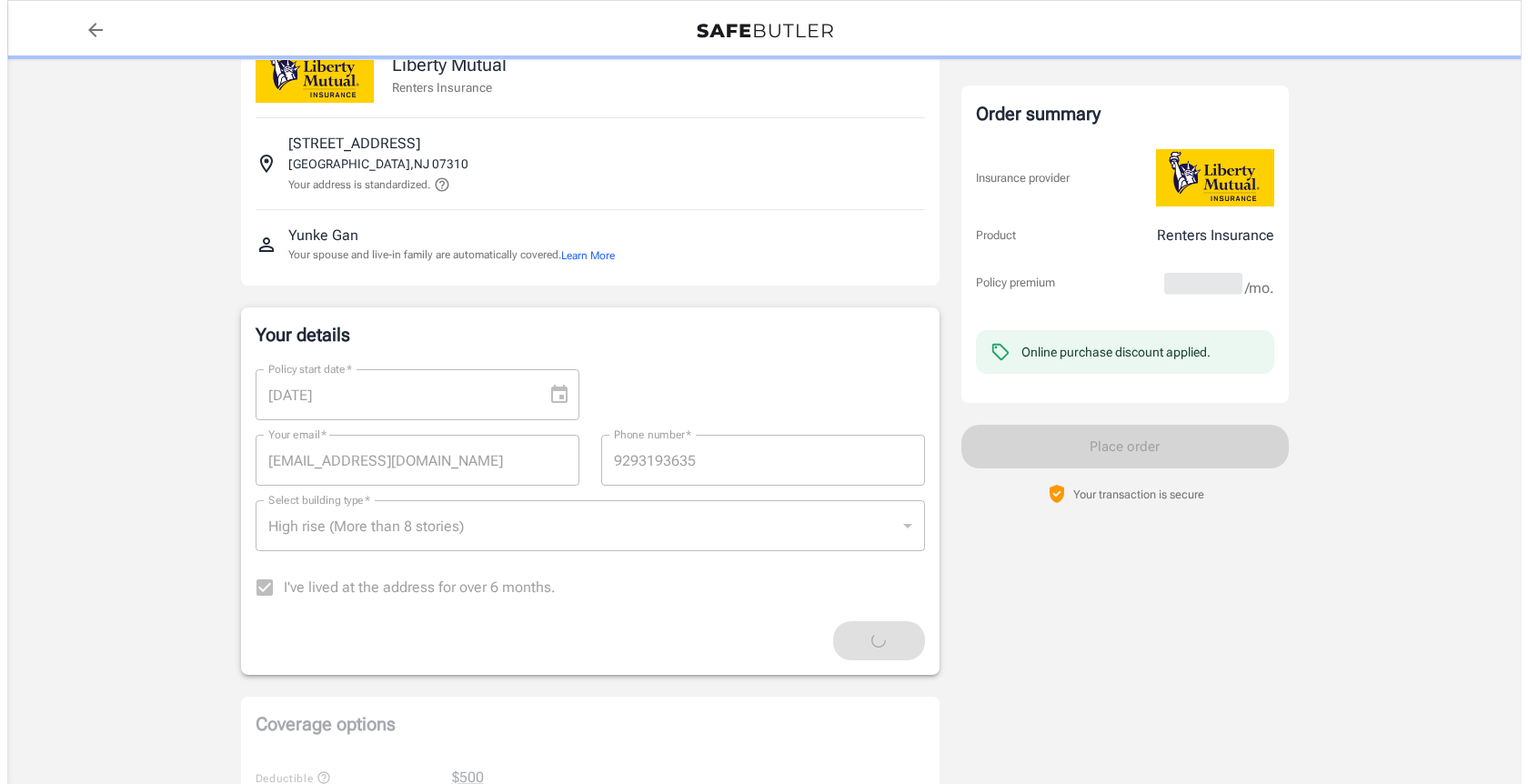
scroll to position [0, 0]
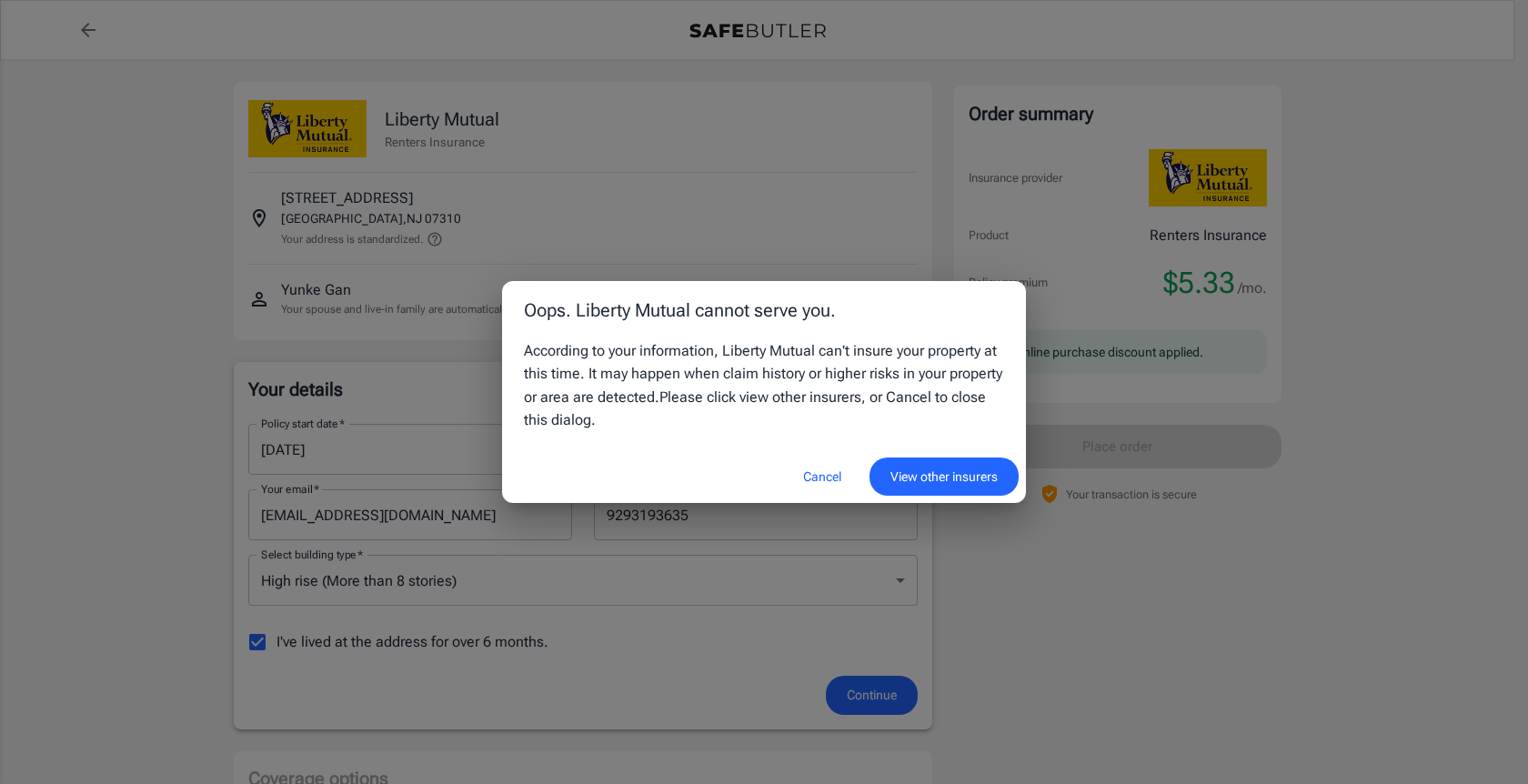
click at [921, 477] on button "View other insurers" at bounding box center [944, 477] width 149 height 39
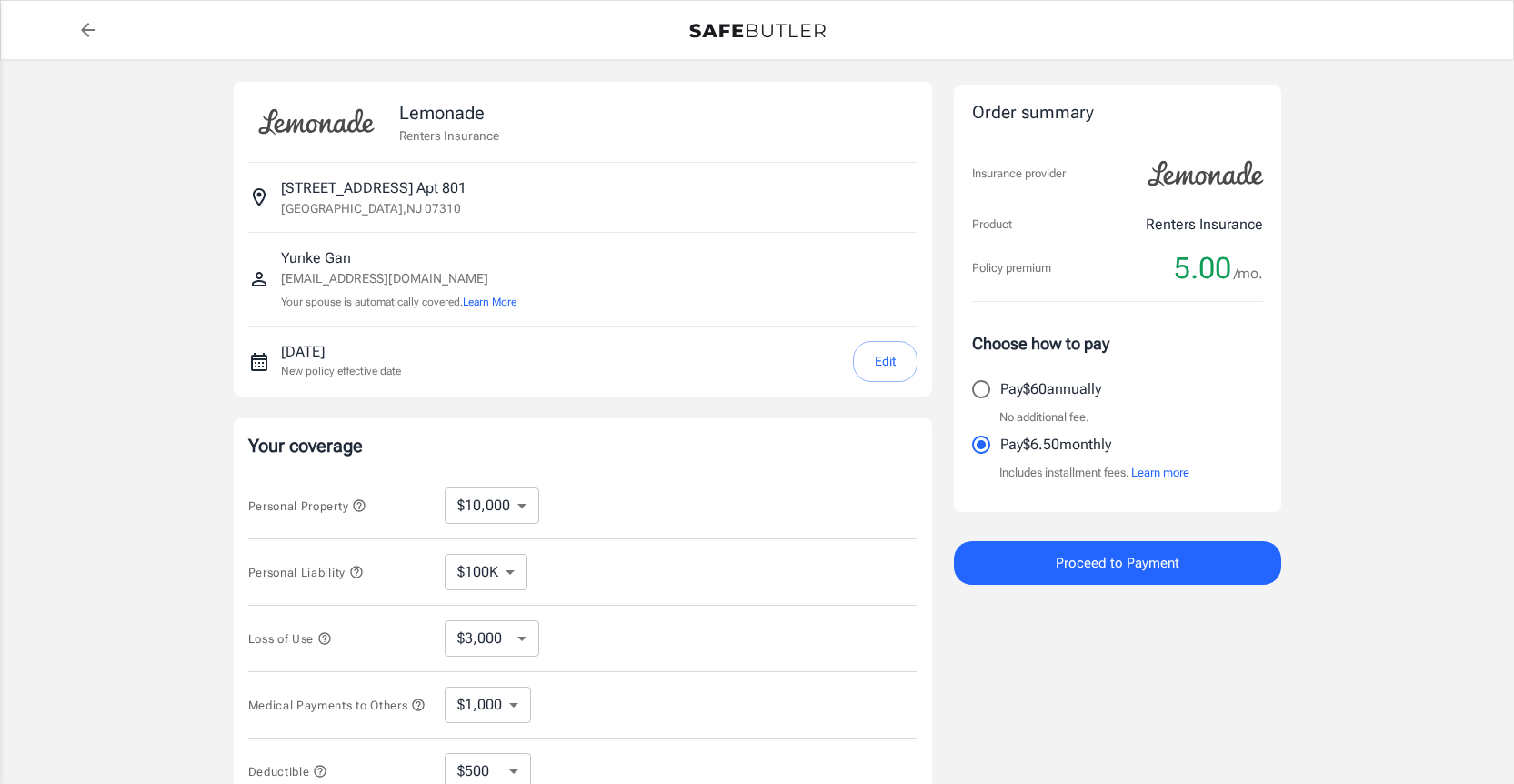
select select "500"
drag, startPoint x: 285, startPoint y: 256, endPoint x: 489, endPoint y: 340, distance: 220.6
click at [489, 340] on div "Lemonade Renters Insurance [STREET_ADDRESS] [GEOGRAPHIC_DATA][EMAIL_ADDRESS][DO…" at bounding box center [583, 239] width 698 height 315
click at [546, 316] on div "Yunke Gan [EMAIL_ADDRESS][DOMAIN_NAME] Your spouse is automatically covered. Le…" at bounding box center [583, 279] width 669 height 93
click at [504, 303] on button "Learn More" at bounding box center [490, 302] width 54 height 17
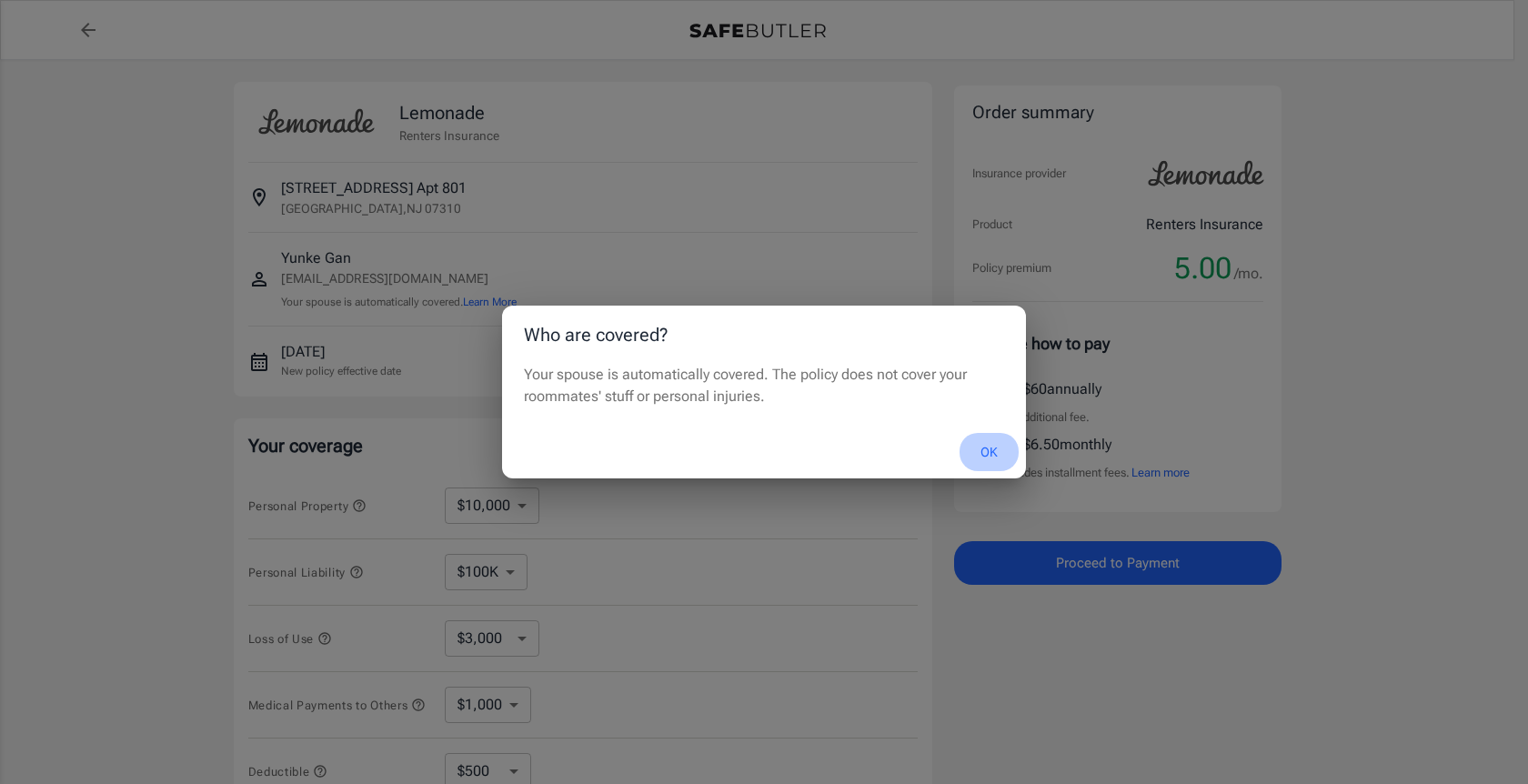
click at [1001, 453] on button "OK" at bounding box center [989, 453] width 59 height 39
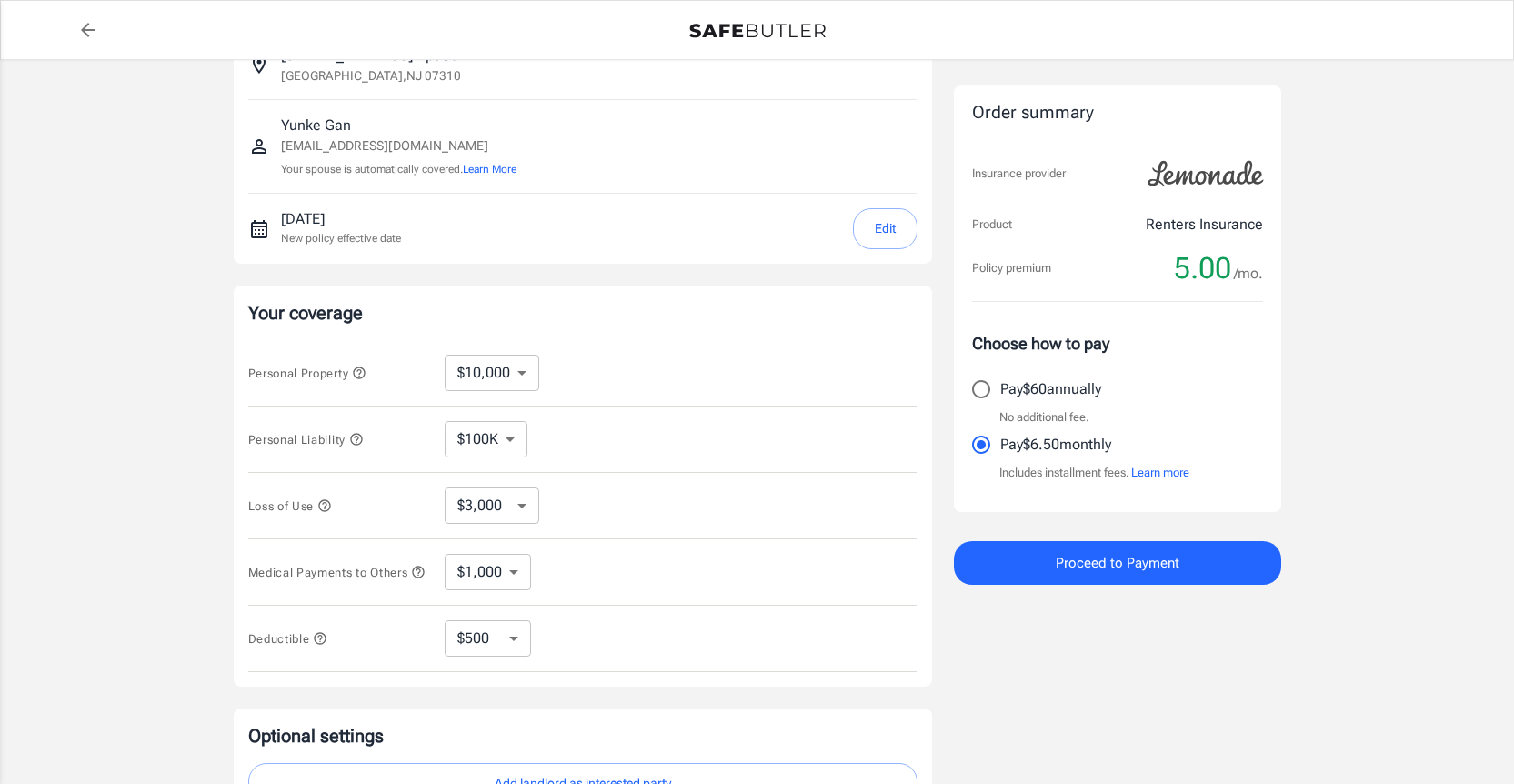
scroll to position [267, 0]
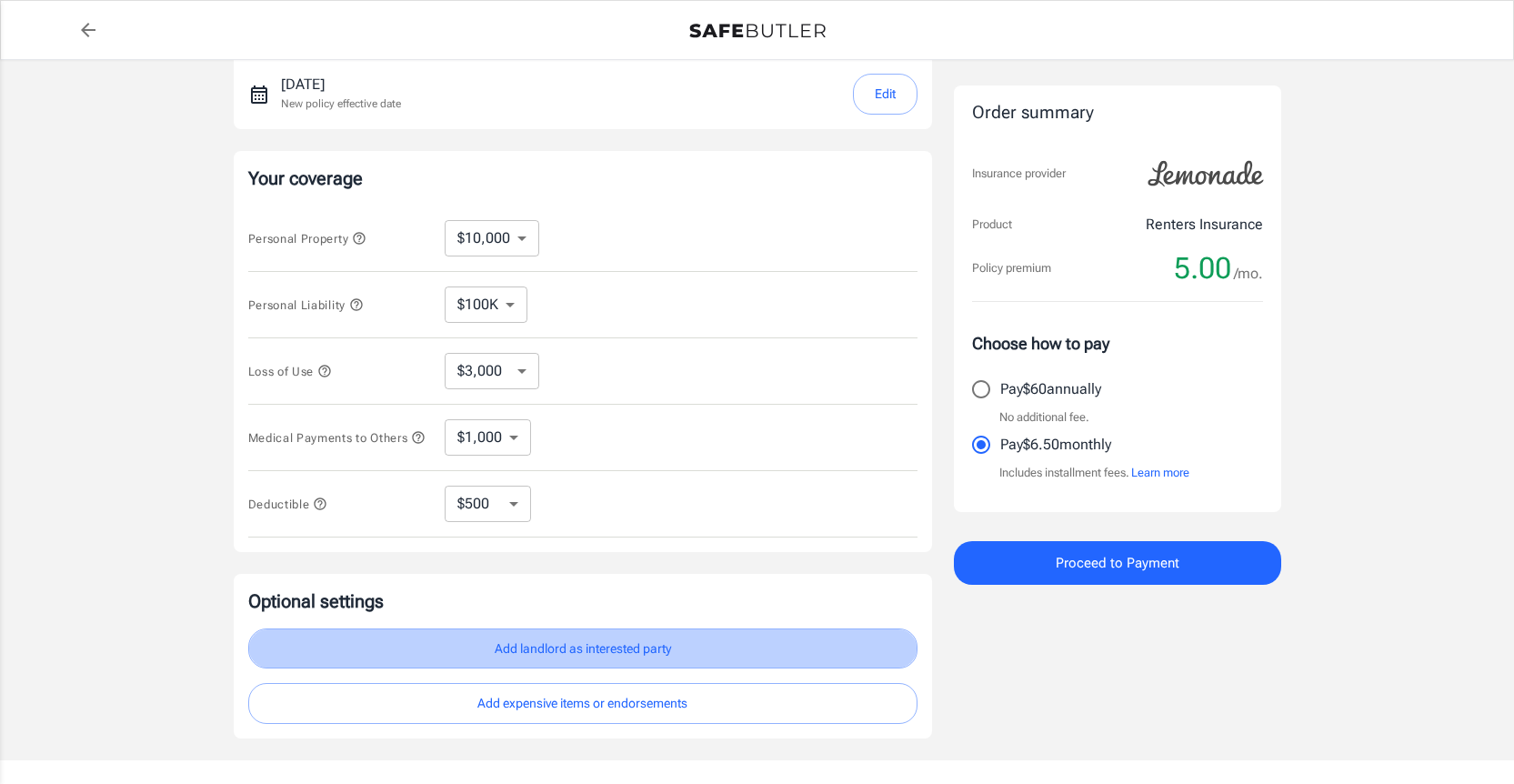
click at [622, 653] on button "Add landlord as interested party" at bounding box center [583, 649] width 669 height 41
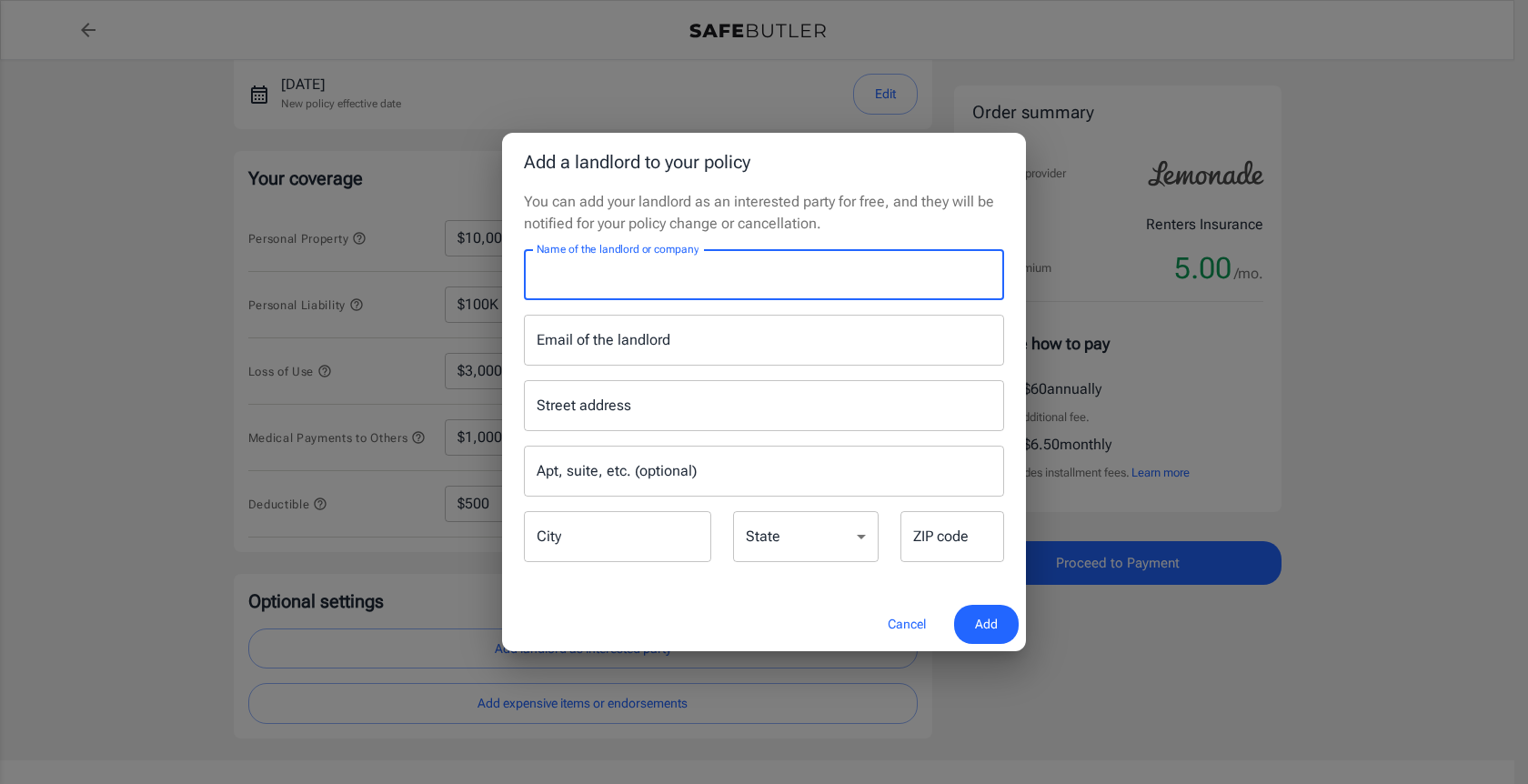
click at [689, 291] on input "Name of the landlord or company" at bounding box center [764, 275] width 481 height 51
click at [707, 286] on input "Name of the landlord or company" at bounding box center [764, 275] width 481 height 51
click at [717, 289] on input "Name of the landlord or company" at bounding box center [764, 275] width 481 height 51
type input "√"
paste input "Newport Residential Management"
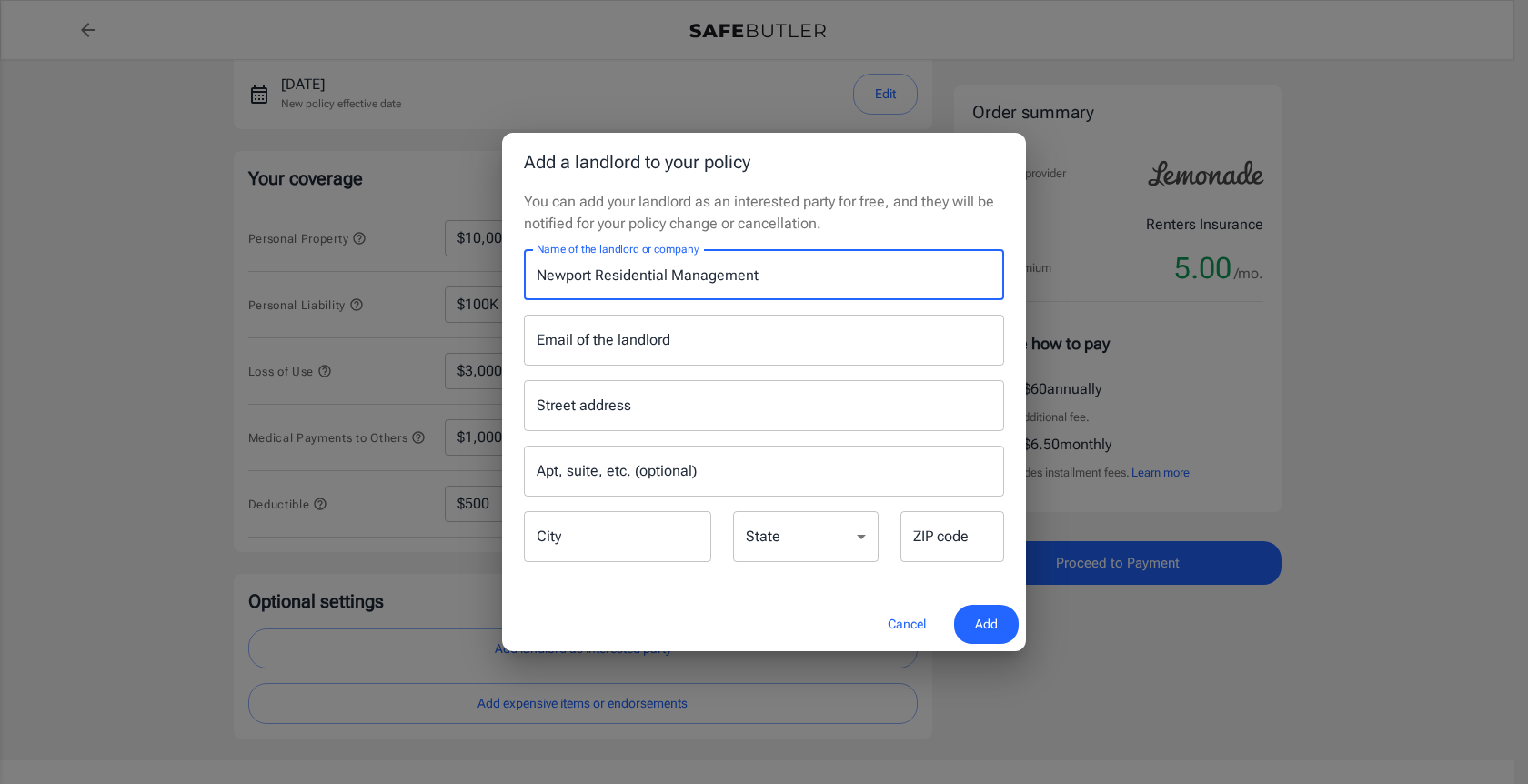
type input "Newport Residential Management"
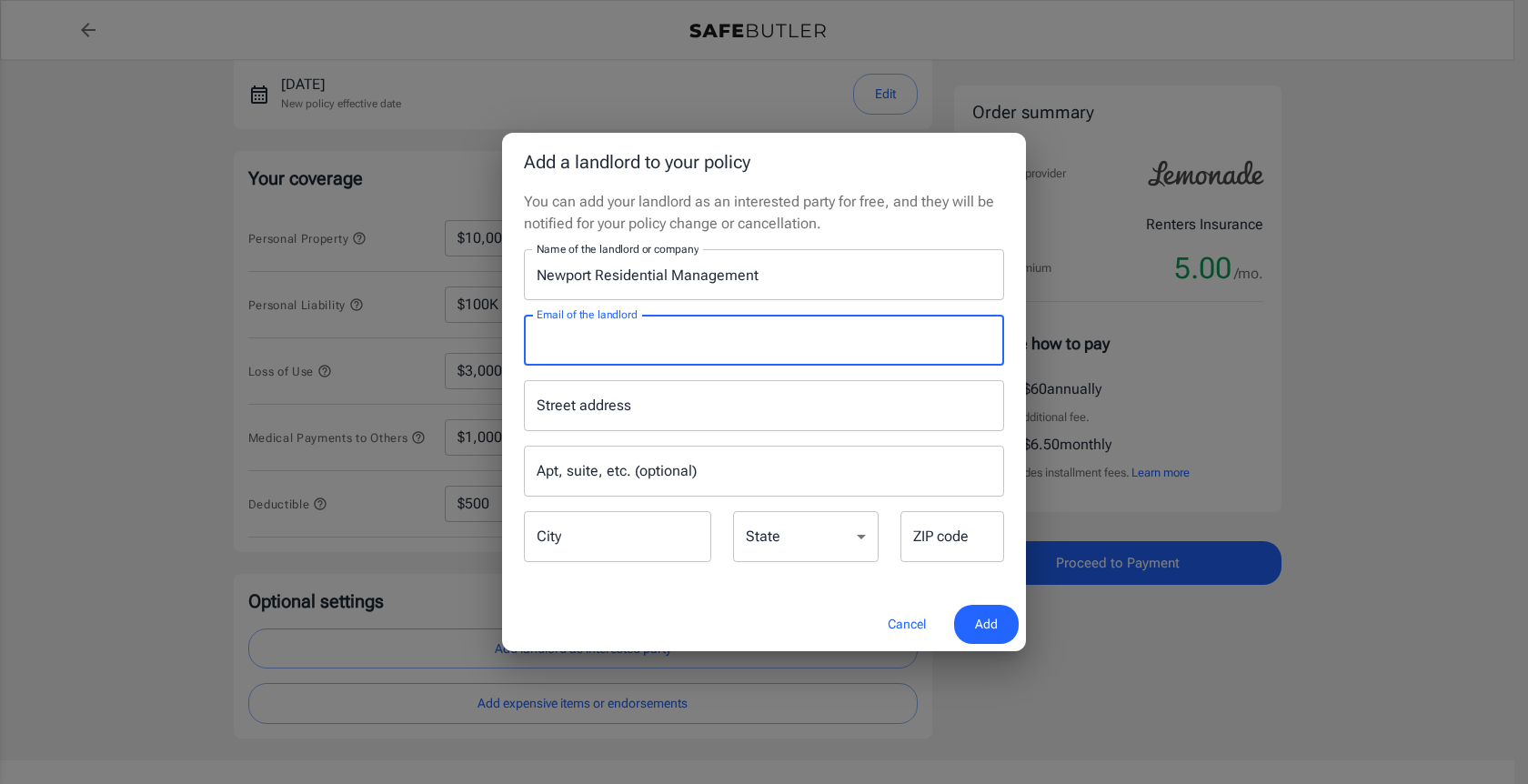
click at [634, 350] on input "Email of the landlord" at bounding box center [764, 340] width 481 height 51
paste input "[EMAIL_ADDRESS][DOMAIN_NAME]"
type input "[EMAIL_ADDRESS][DOMAIN_NAME]"
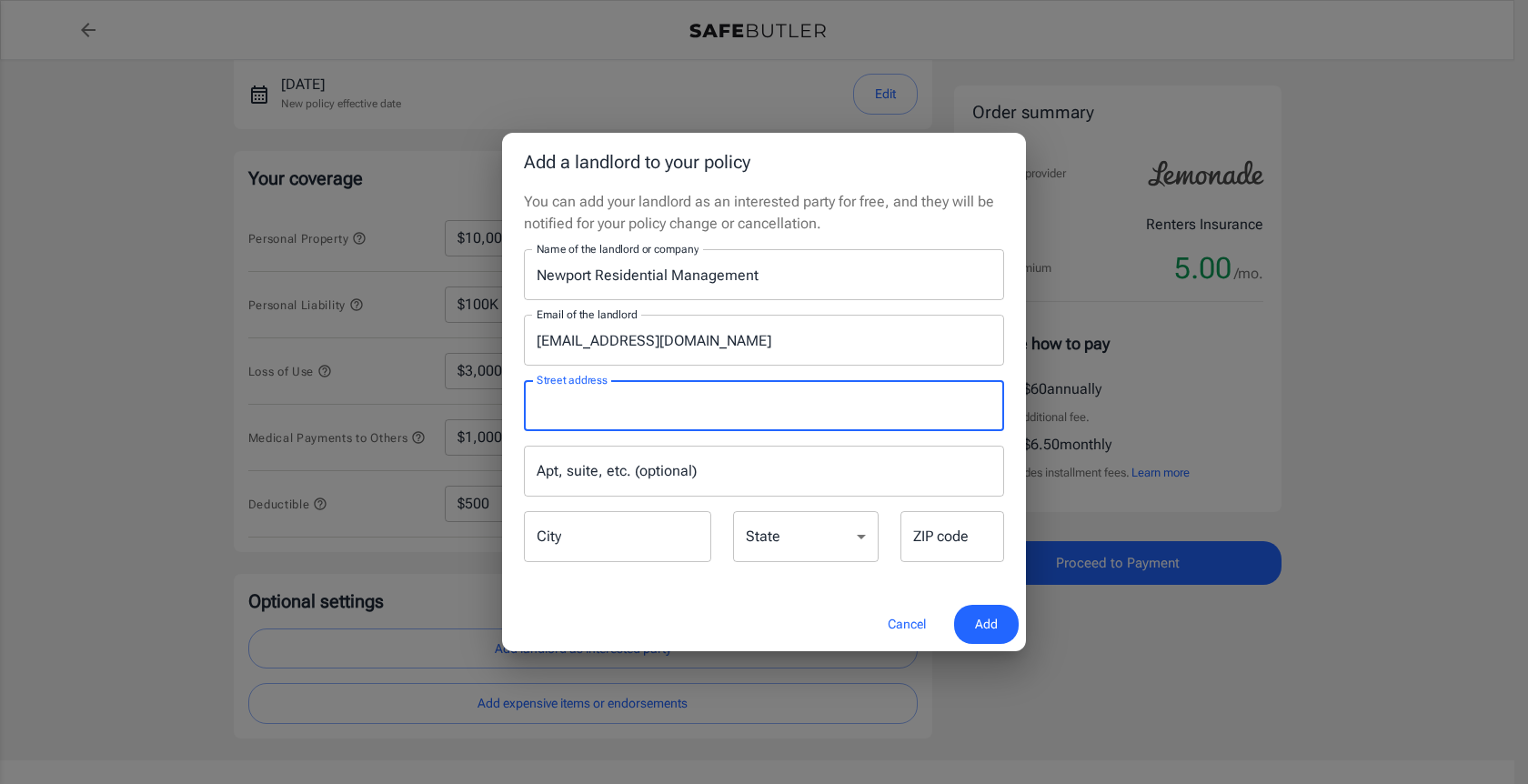
click at [624, 417] on input "Street address" at bounding box center [764, 405] width 464 height 34
paste input "Box 660121 [GEOGRAPHIC_DATA]"
drag, startPoint x: 707, startPoint y: 424, endPoint x: 621, endPoint y: 407, distance: 87.7
click at [621, 407] on div "Box [STREET_ADDRESS] address" at bounding box center [764, 405] width 481 height 51
drag, startPoint x: 621, startPoint y: 406, endPoint x: 780, endPoint y: 409, distance: 159.0
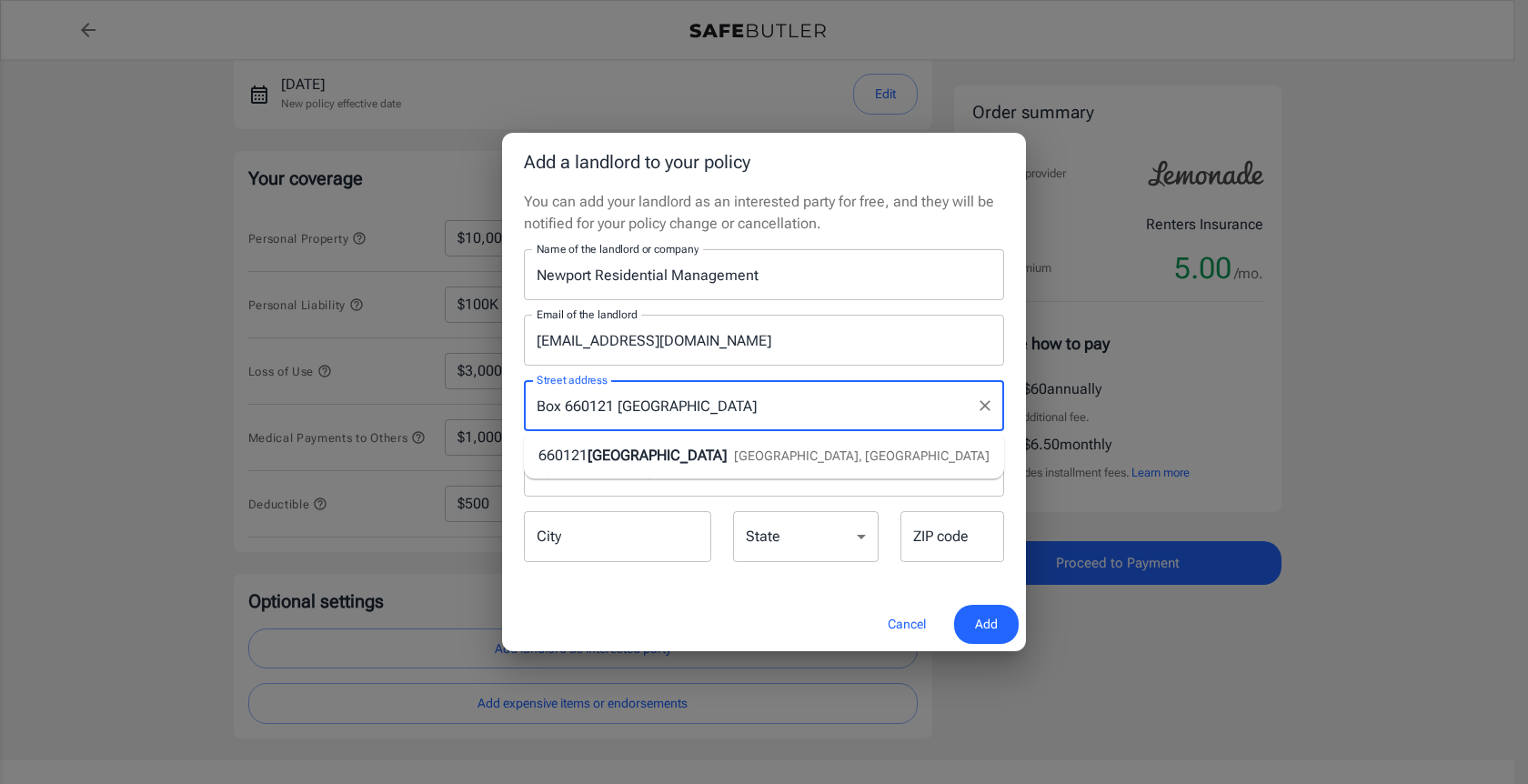
click at [780, 409] on input "Box 660121 [GEOGRAPHIC_DATA]" at bounding box center [750, 405] width 437 height 34
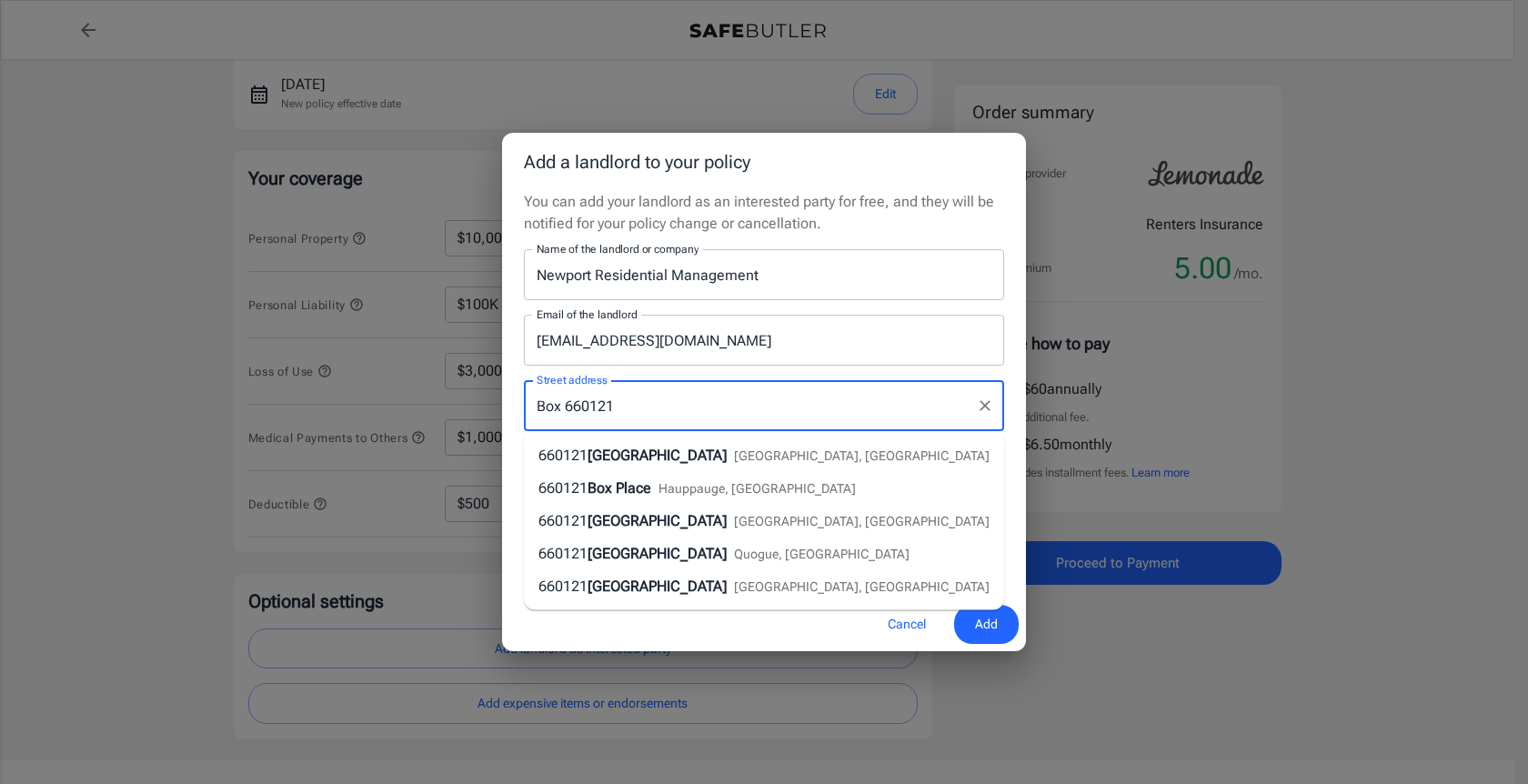
type input "Box 660121"
click at [846, 372] on div "Street address Box [GEOGRAPHIC_DATA] address Apt, suite, etc. (optional) Apt, s…" at bounding box center [764, 466] width 502 height 199
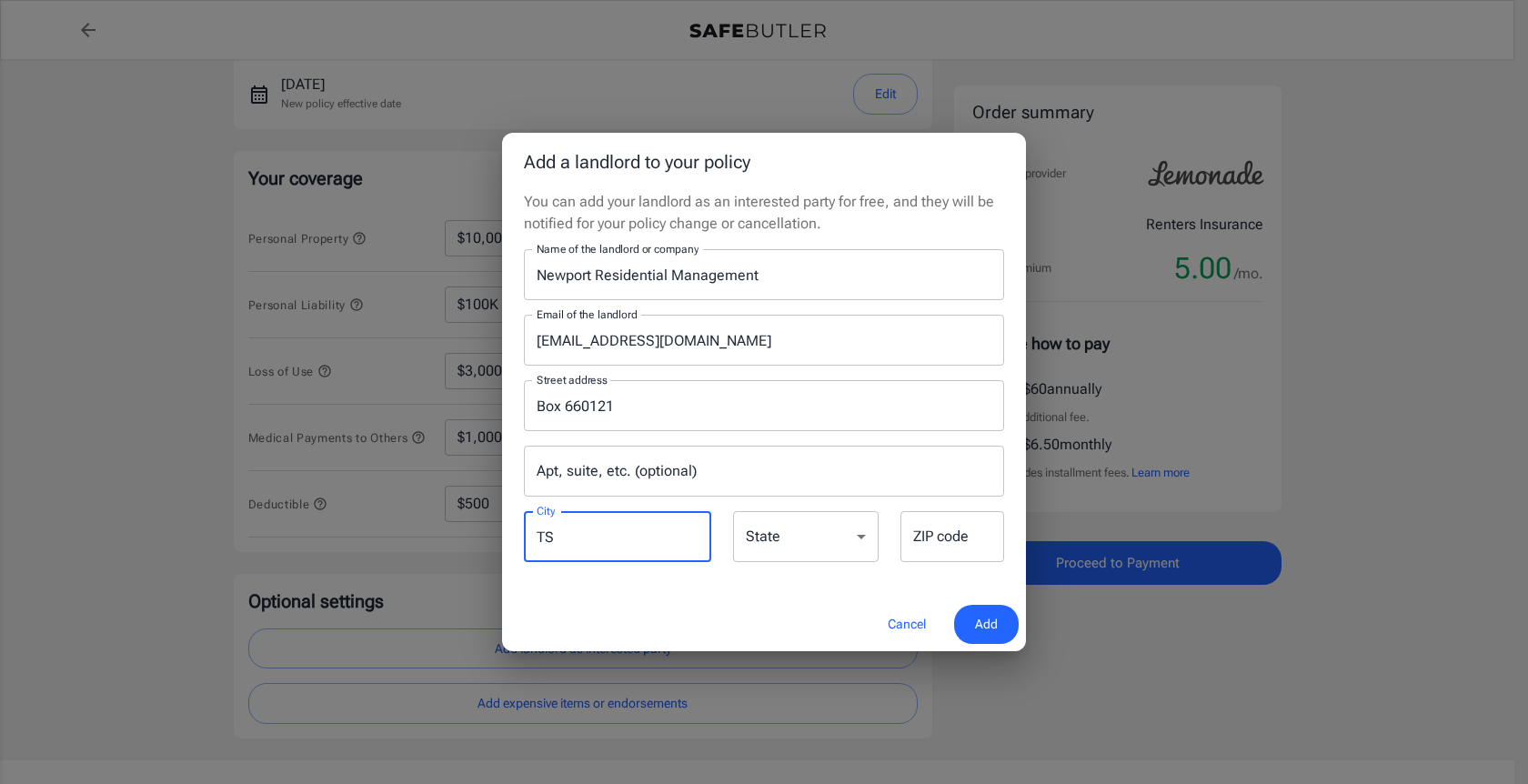
type input "T"
type input "[GEOGRAPHIC_DATA]"
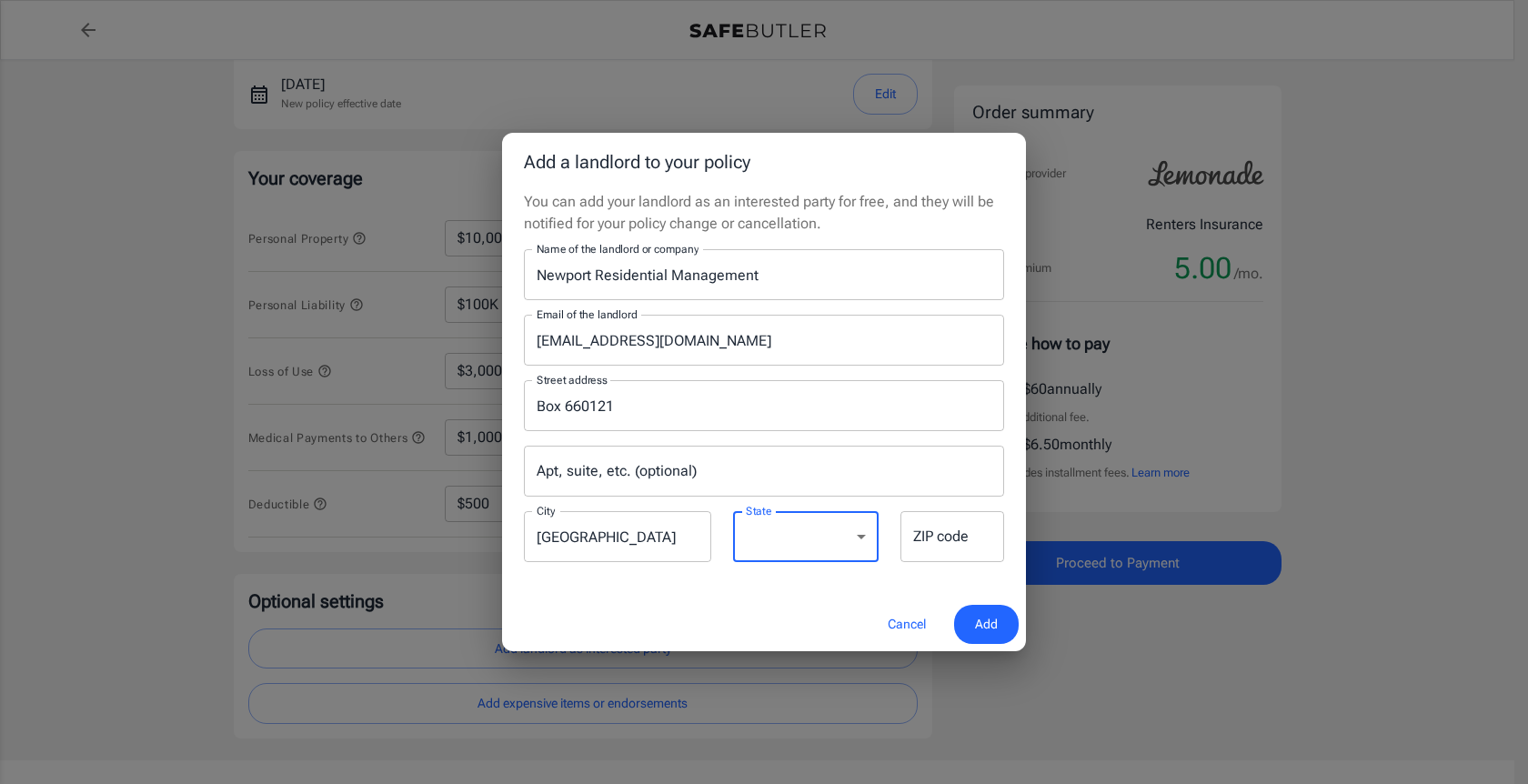
select select "[GEOGRAPHIC_DATA]"
click at [952, 548] on input "ZIP code" at bounding box center [952, 536] width 103 height 51
type input "75266"
click at [993, 617] on span "Add" at bounding box center [987, 624] width 22 height 22
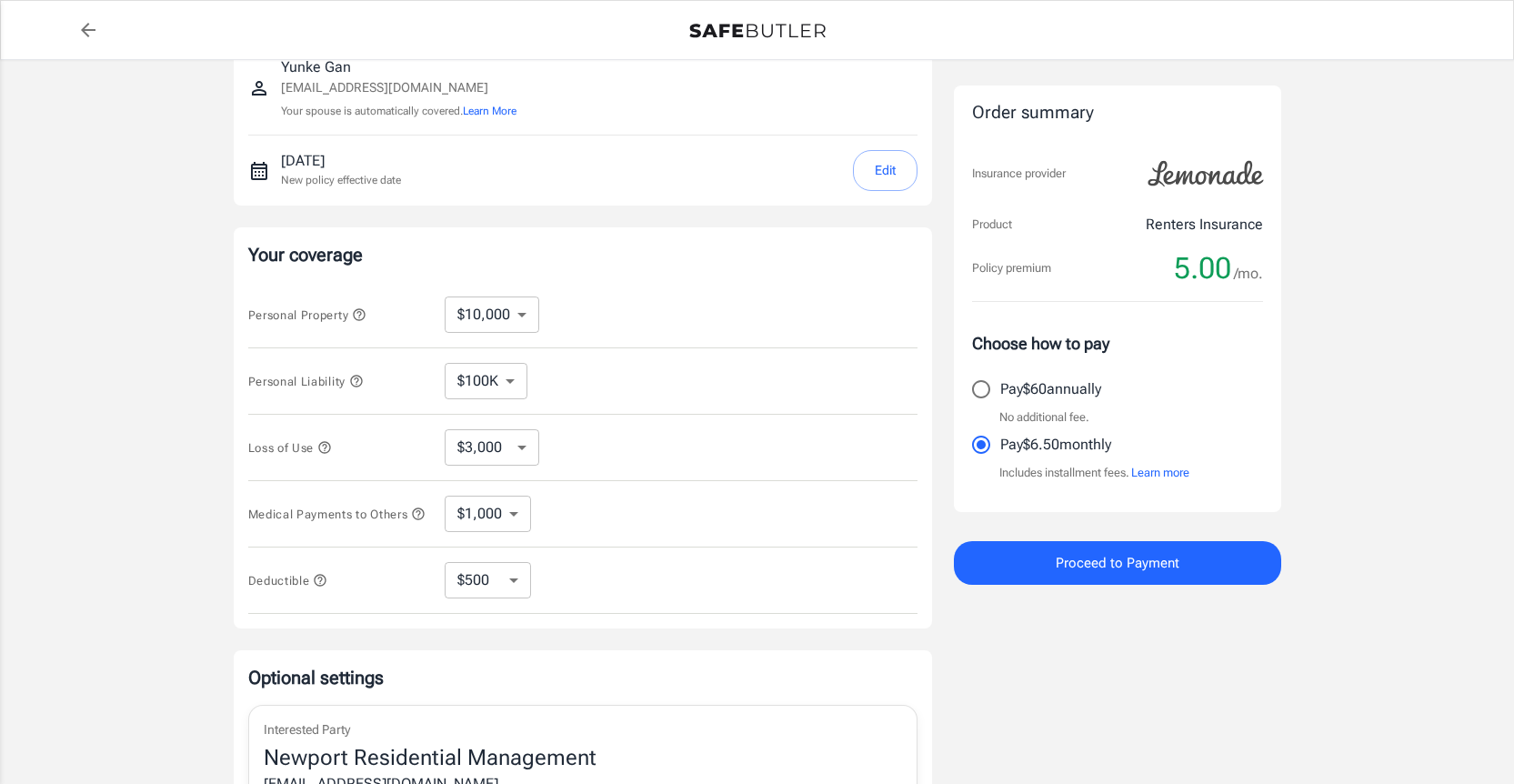
scroll to position [0, 0]
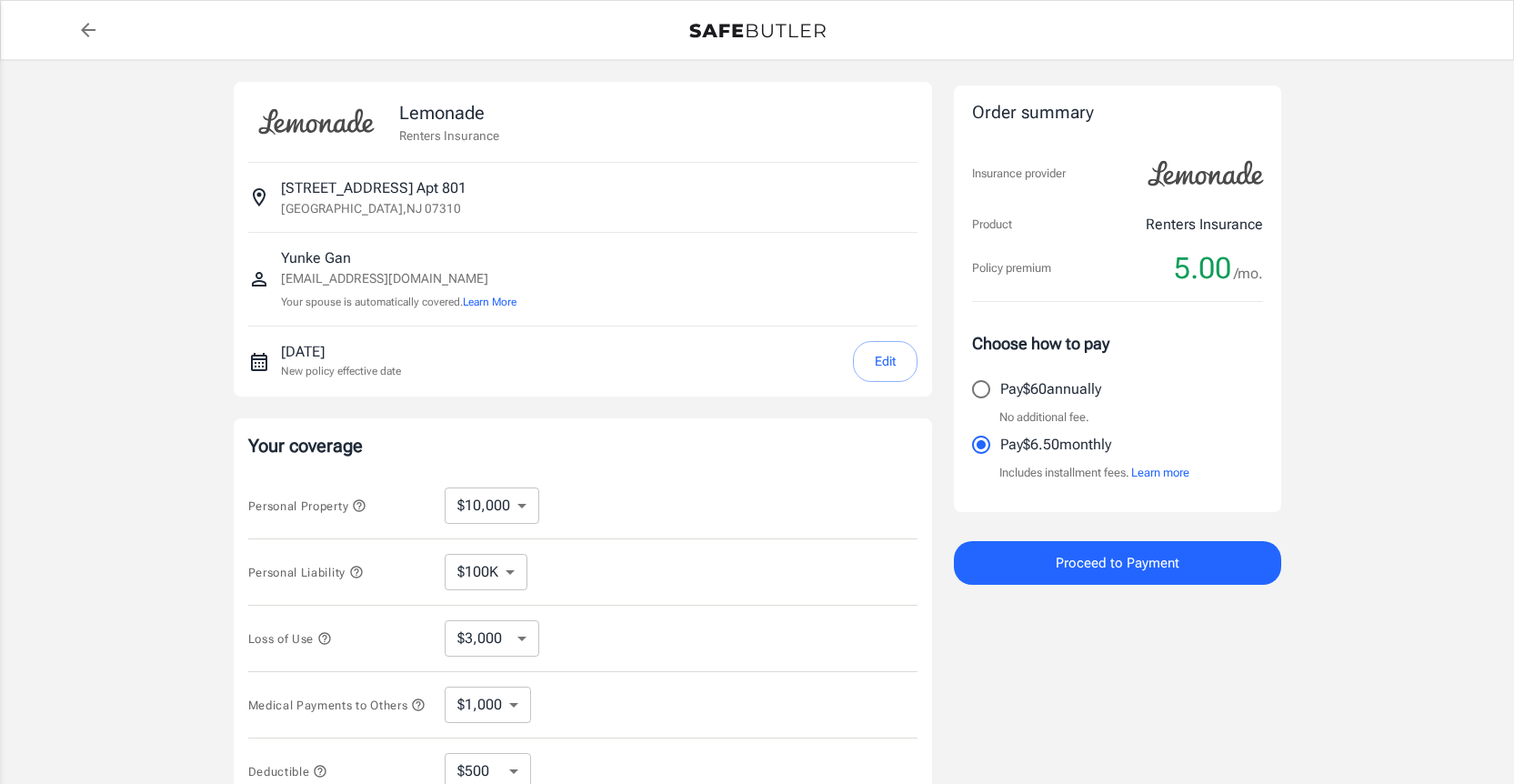
click at [1153, 469] on button "Learn more" at bounding box center [1160, 473] width 58 height 19
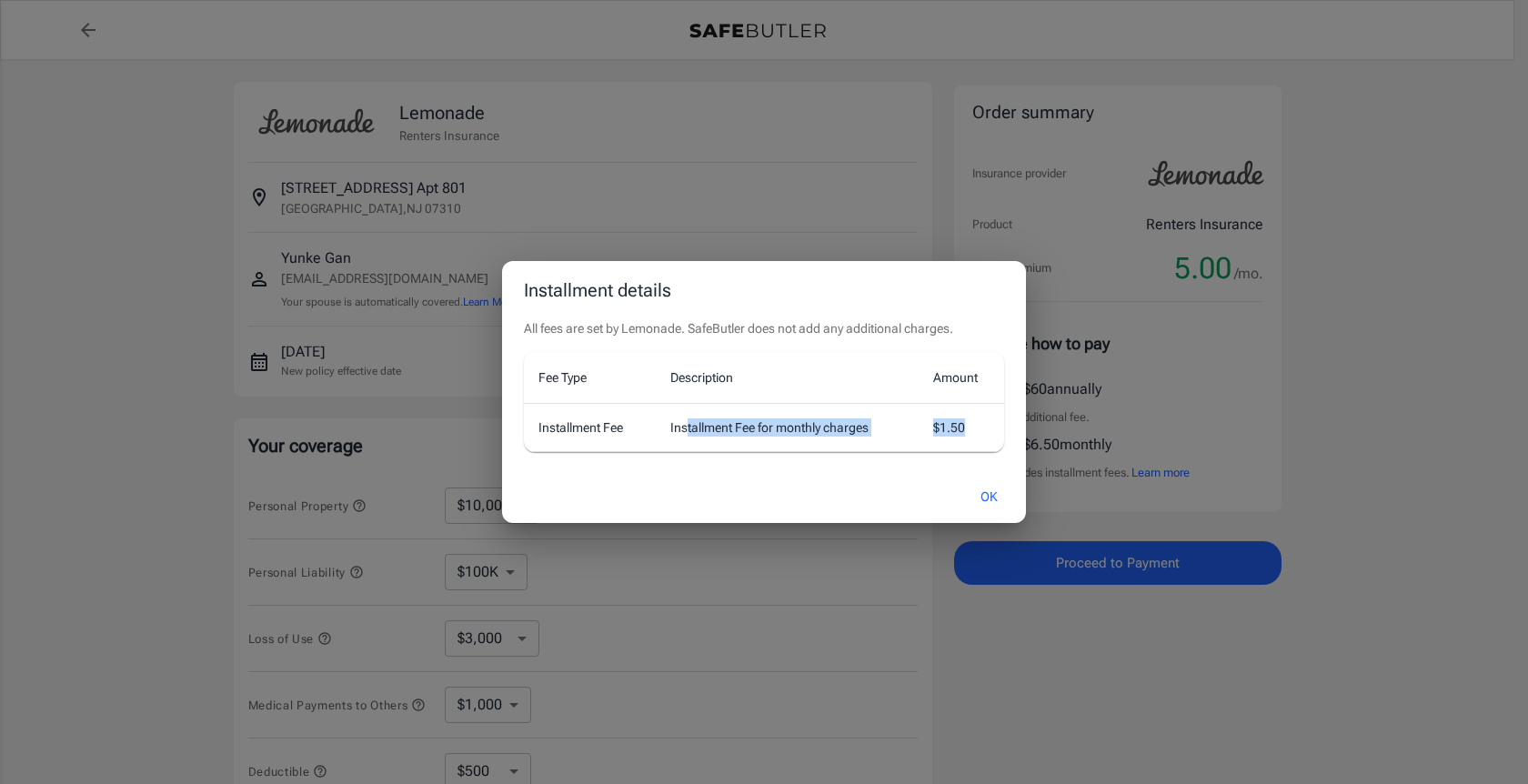
drag, startPoint x: 685, startPoint y: 423, endPoint x: 999, endPoint y: 445, distance: 314.8
click at [999, 445] on tr "Installment Fee Installment Fee for monthly charges $1.50" at bounding box center [764, 427] width 481 height 48
click at [802, 373] on th "Description" at bounding box center [787, 378] width 263 height 52
click at [988, 493] on button "OK" at bounding box center [989, 497] width 59 height 39
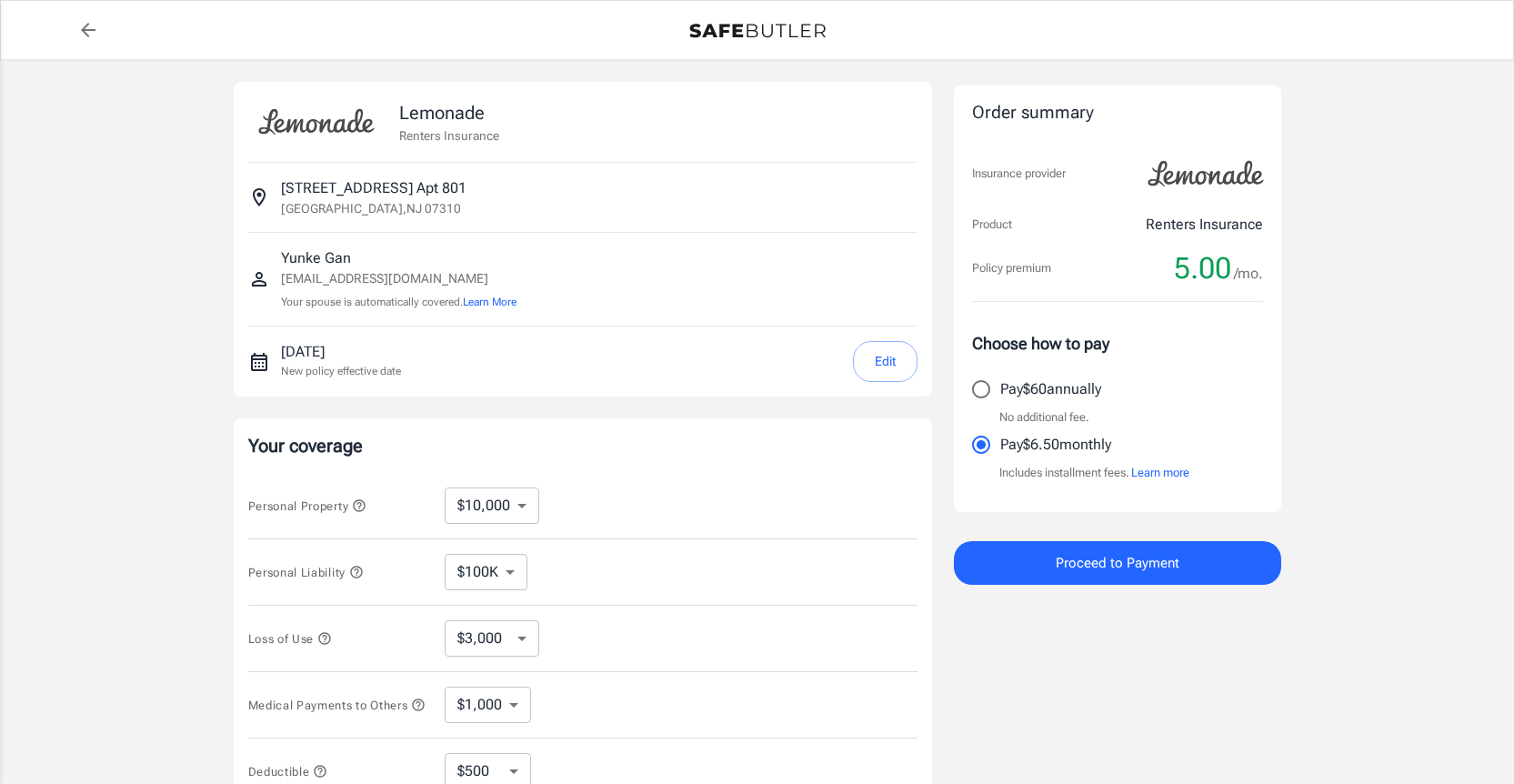
click at [1379, 472] on div "Lemonade Renters Insurance [STREET_ADDRESS] [GEOGRAPHIC_DATA][EMAIL_ADDRESS][DO…" at bounding box center [757, 629] width 1514 height 1140
click at [1128, 552] on span "Proceed to Payment" at bounding box center [1117, 562] width 124 height 23
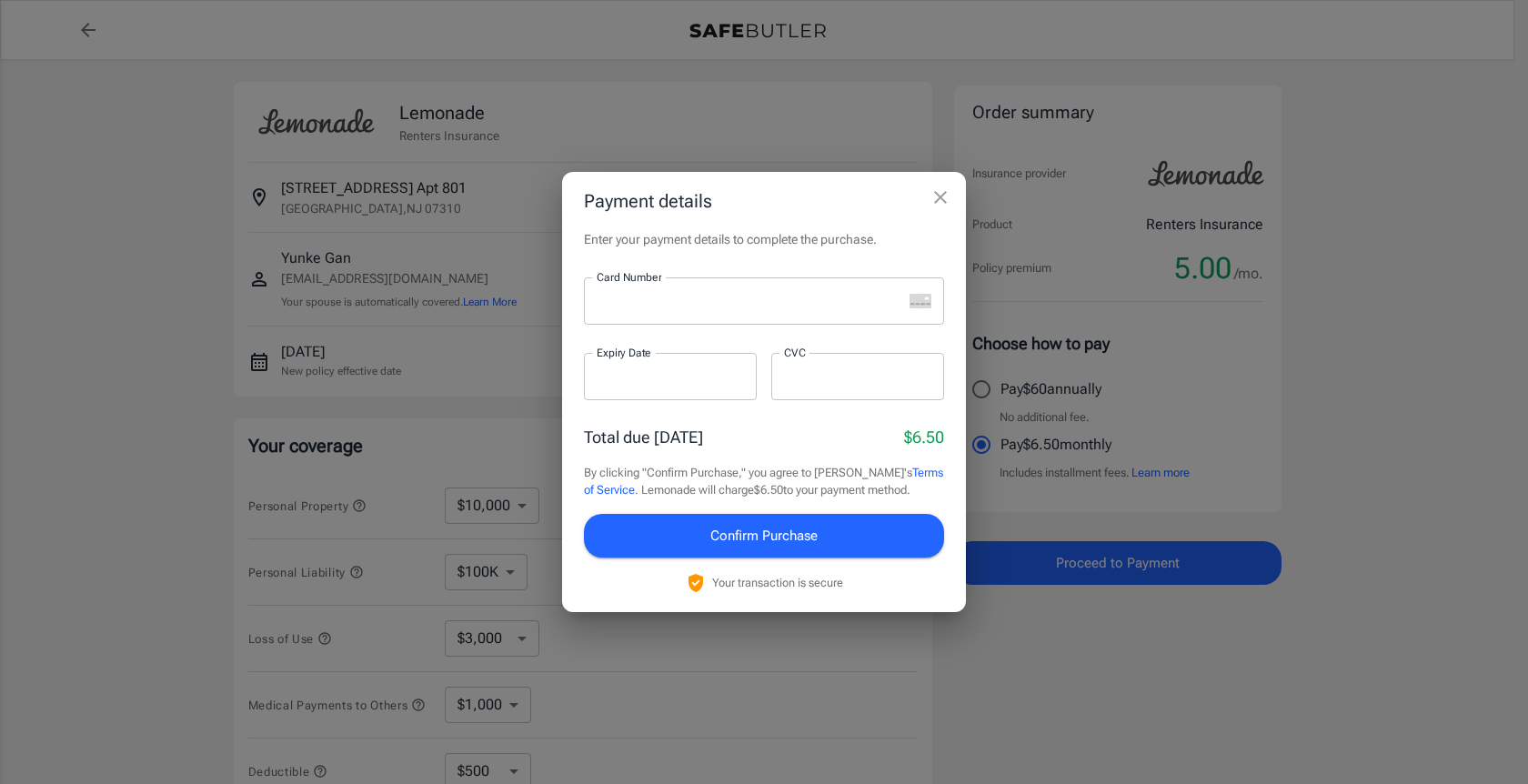
click at [735, 291] on div at bounding box center [744, 301] width 319 height 47
click at [679, 387] on div at bounding box center [671, 376] width 173 height 47
click at [828, 386] on div at bounding box center [858, 376] width 173 height 47
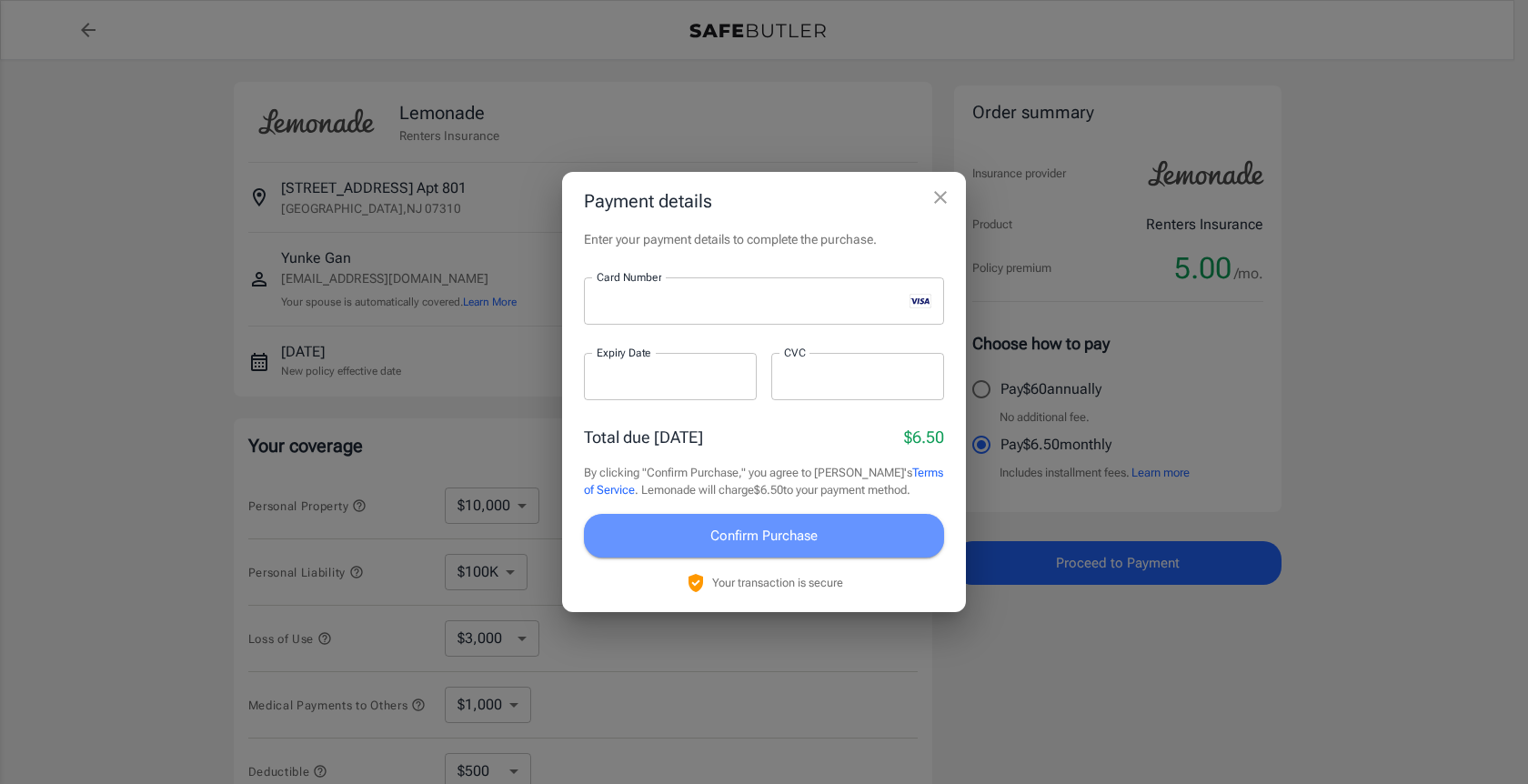
click at [680, 545] on button "Confirm Purchase" at bounding box center [764, 535] width 361 height 44
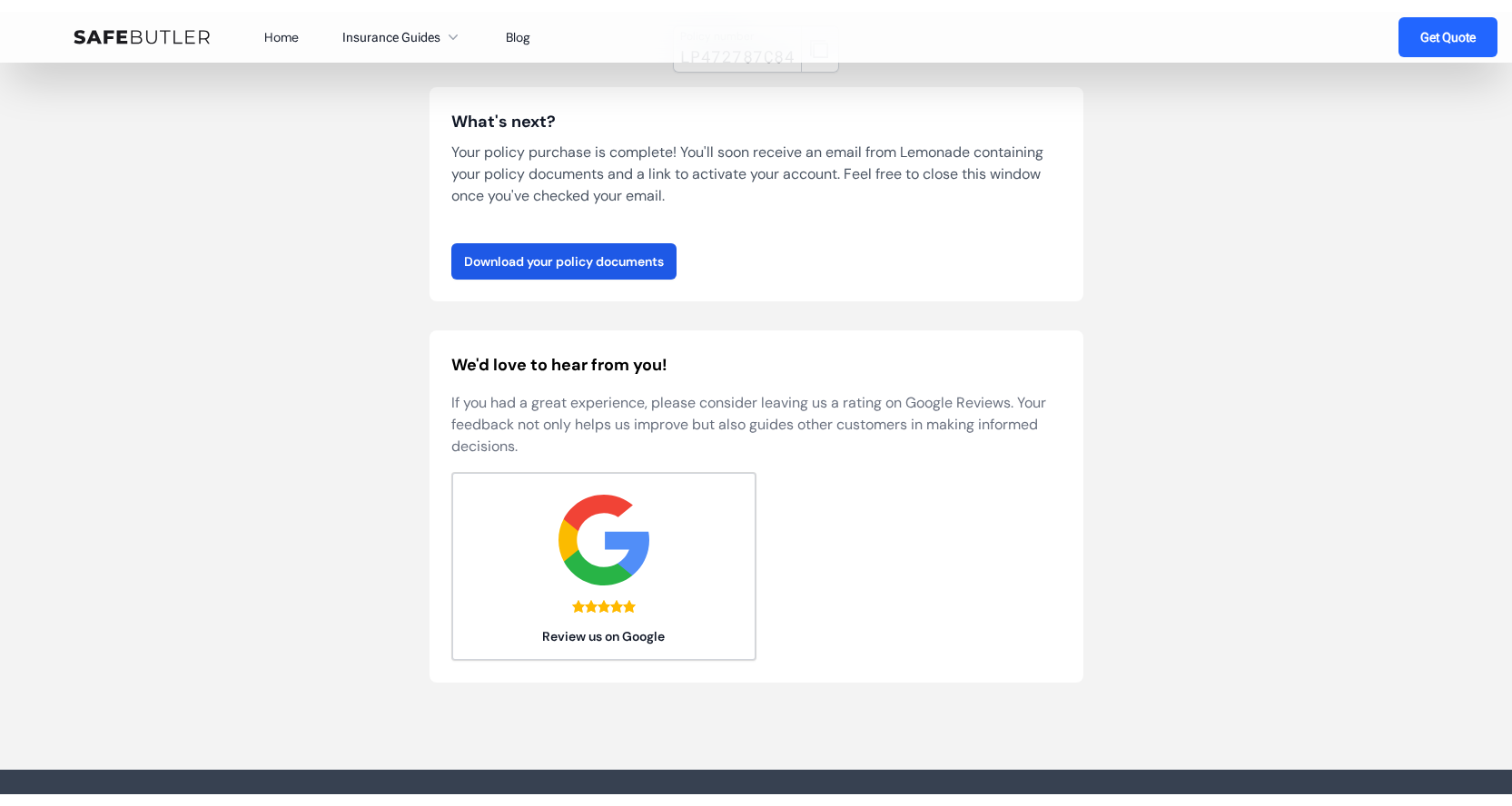
scroll to position [159, 0]
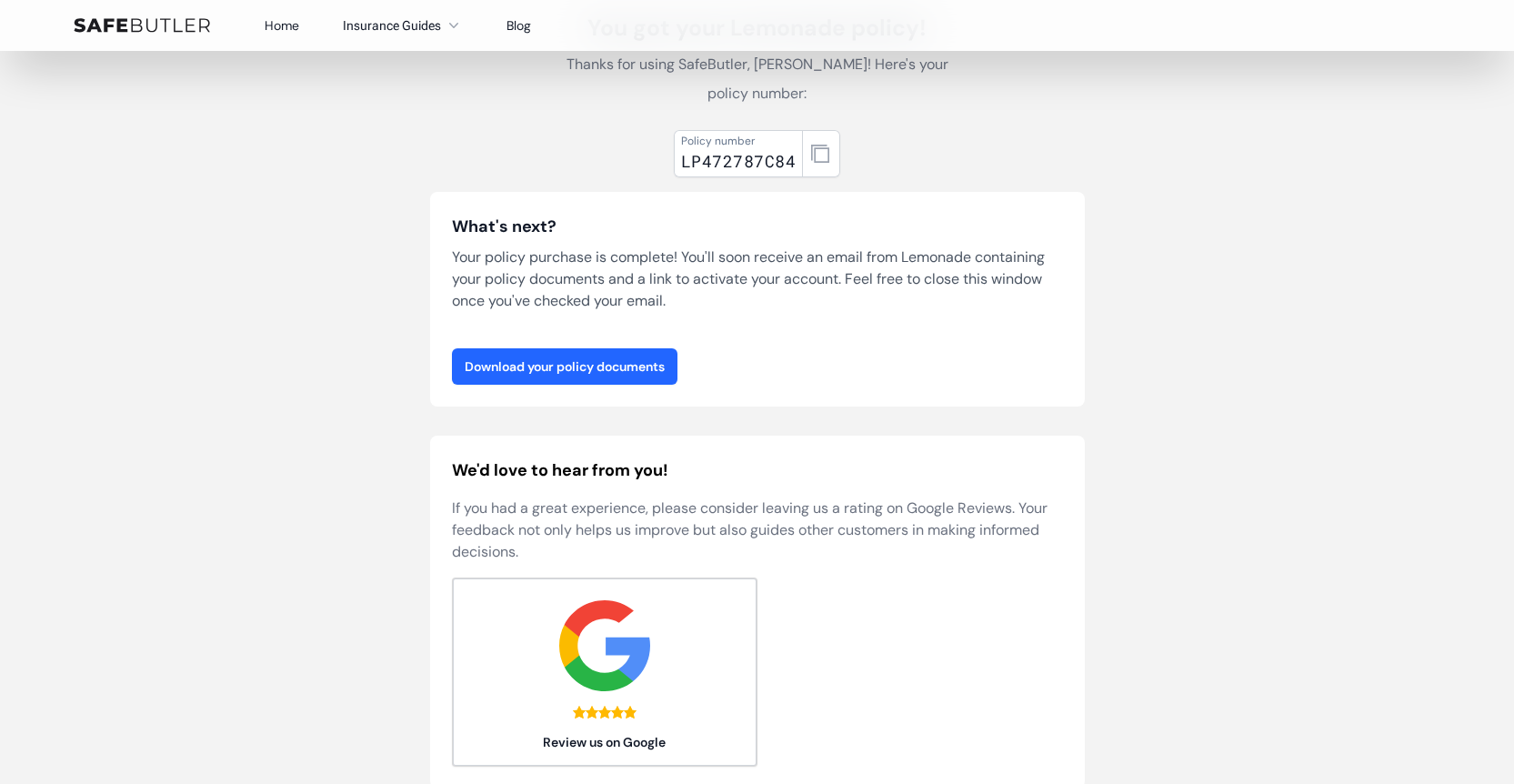
click at [606, 373] on link "Download your policy documents" at bounding box center [564, 366] width 225 height 36
click at [818, 156] on icon "button" at bounding box center [820, 154] width 19 height 19
click at [910, 7] on nav "Home Insurance Guides Renters Insurance Blog" at bounding box center [757, 25] width 1397 height 51
